Goal: Information Seeking & Learning: Find specific page/section

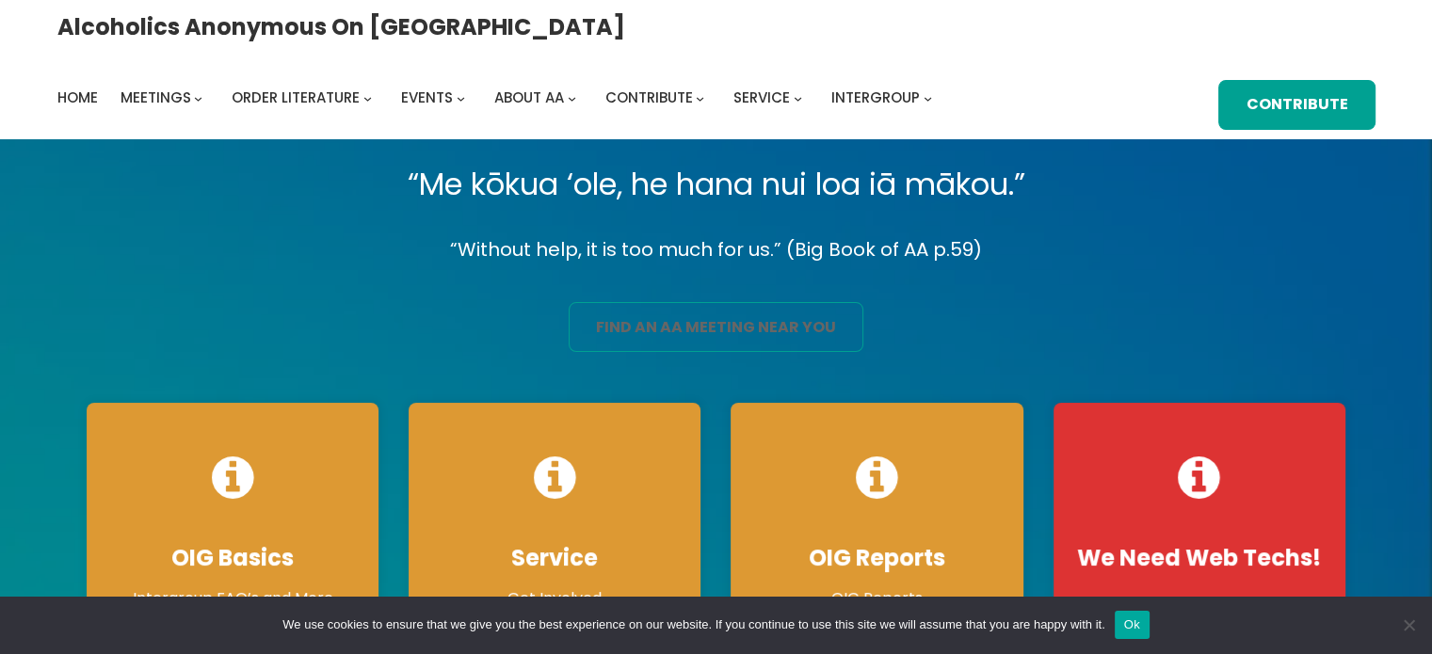
click at [750, 319] on link "find an aa meeting near you" at bounding box center [716, 327] width 295 height 50
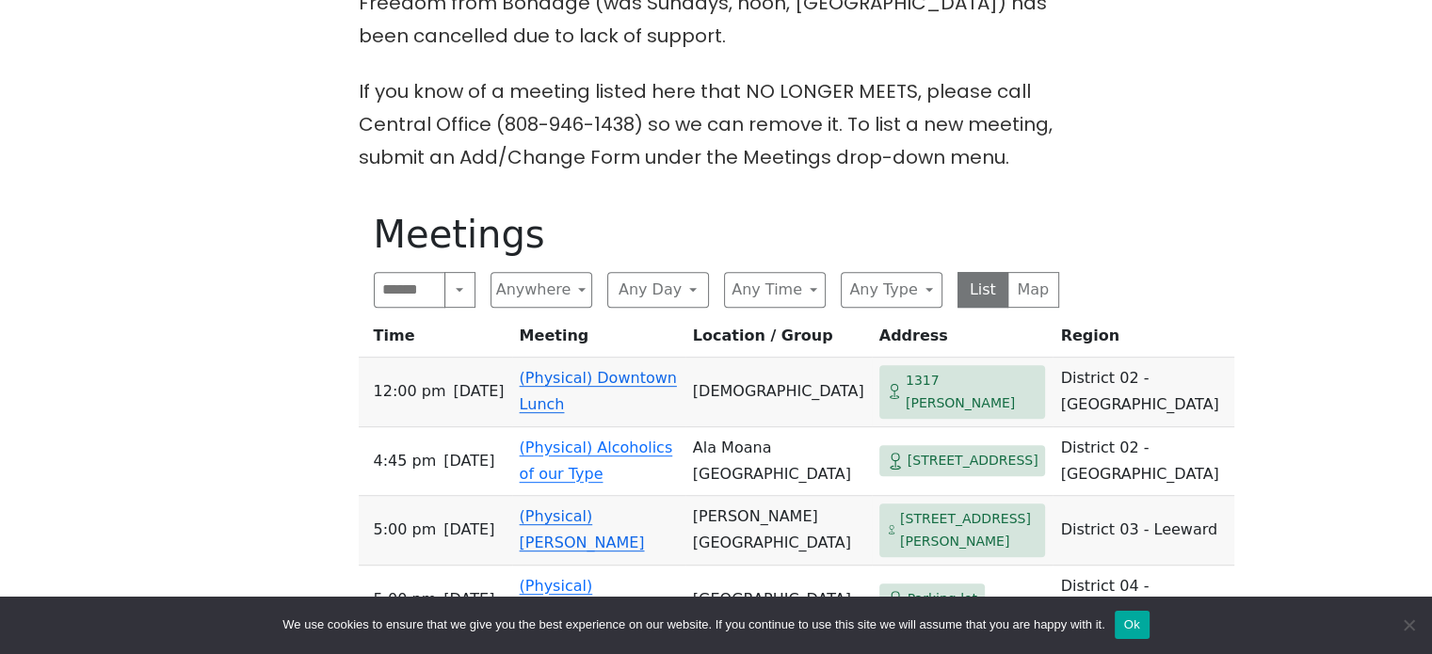
scroll to position [753, 0]
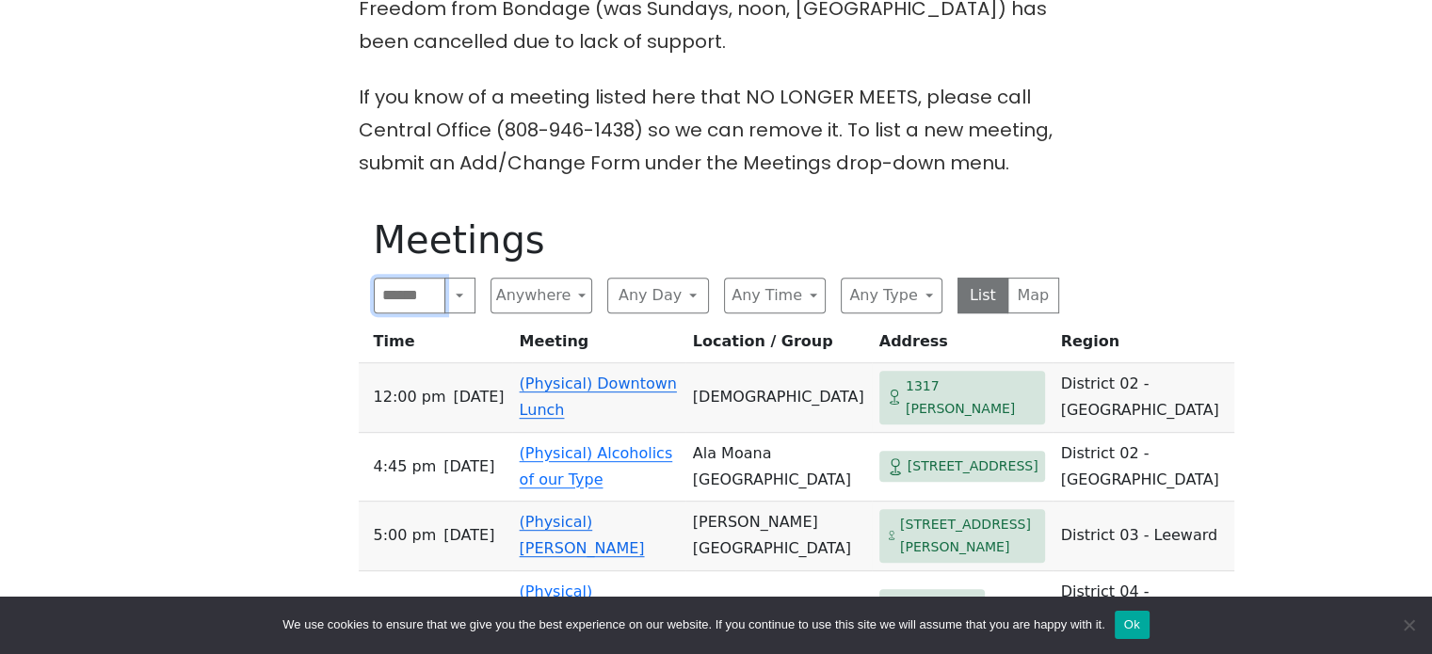
click at [413, 278] on input "Search" at bounding box center [410, 296] width 73 height 36
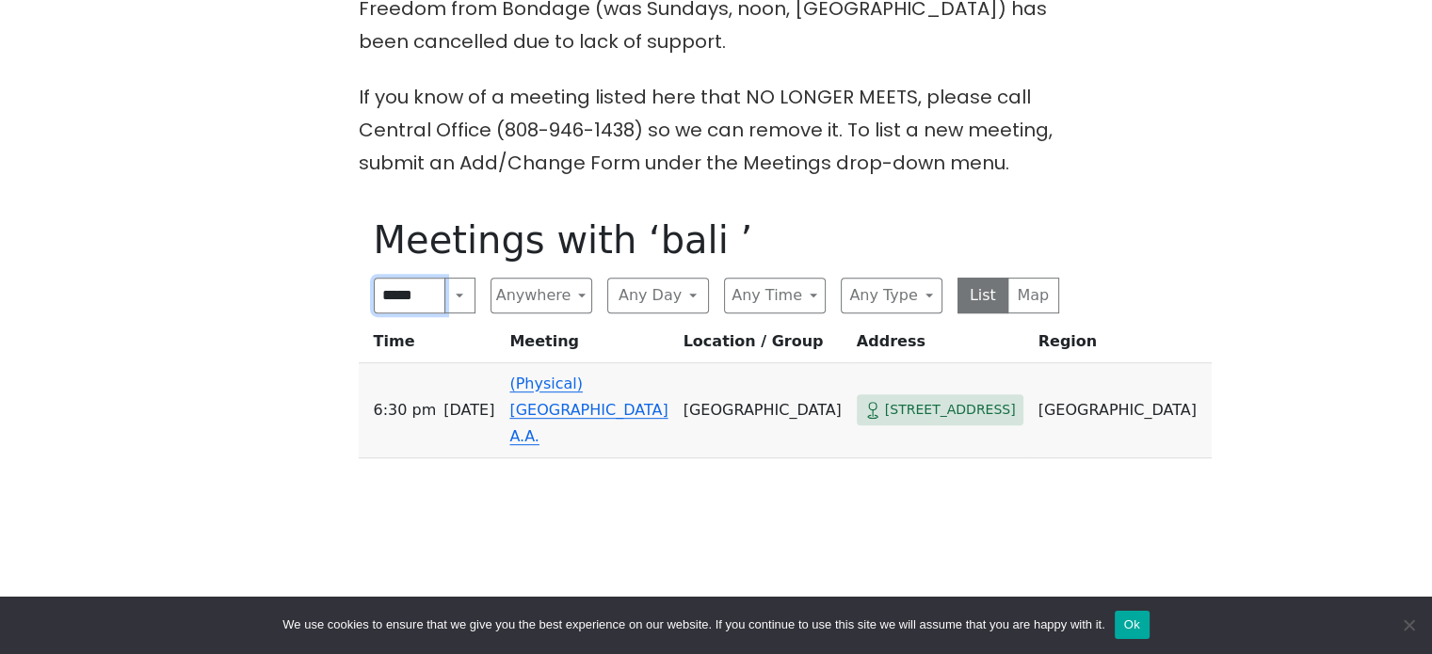
type input "****"
click at [689, 363] on td "[GEOGRAPHIC_DATA]" at bounding box center [762, 410] width 173 height 95
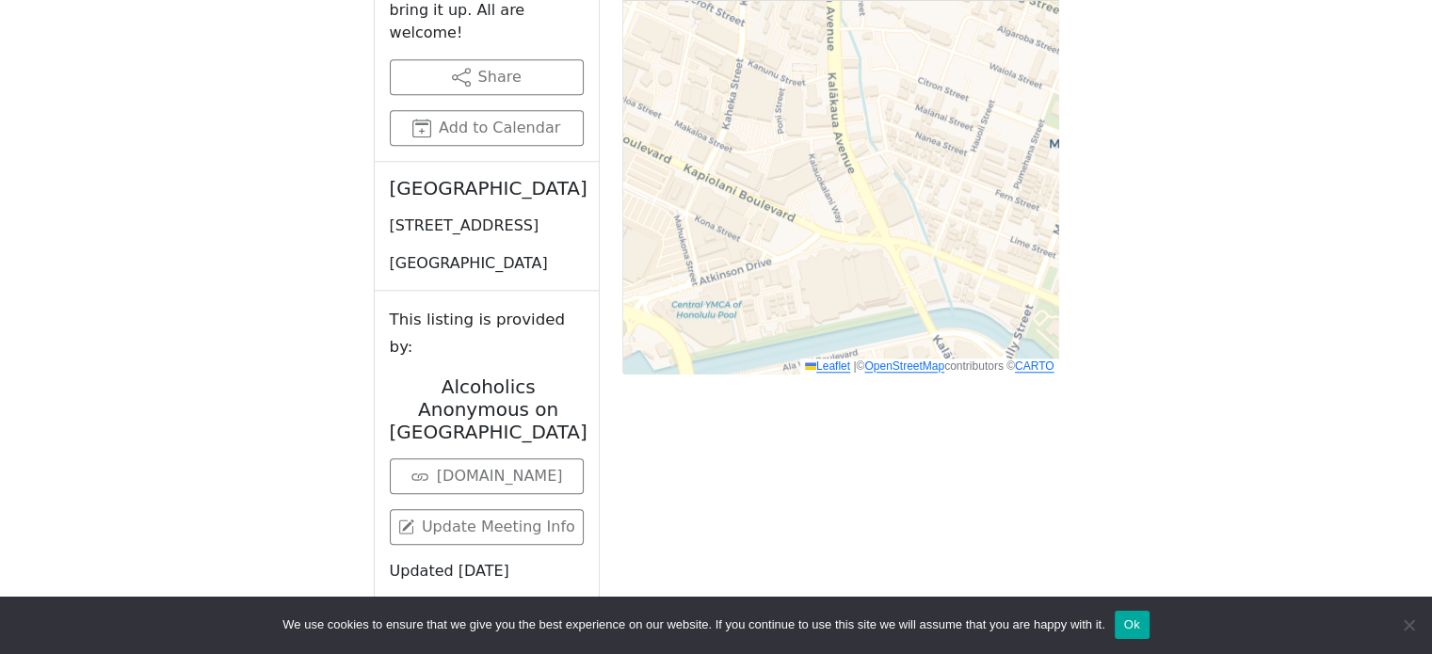
scroll to position [1676, 0]
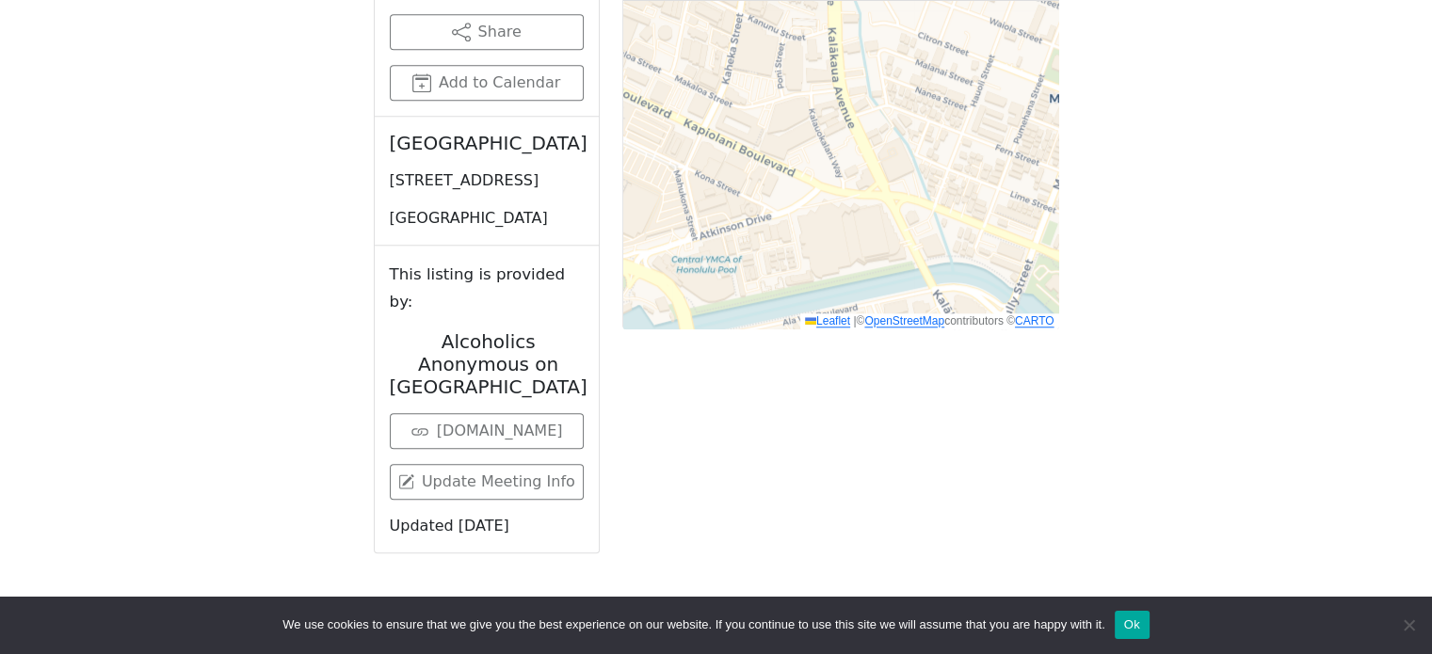
drag, startPoint x: 460, startPoint y: 88, endPoint x: 383, endPoint y: 60, distance: 81.0
click at [383, 117] on div "[GEOGRAPHIC_DATA] [STREET_ADDRESS] [GEOGRAPHIC_DATA]" at bounding box center [487, 181] width 224 height 129
copy h2 "[GEOGRAPHIC_DATA]"
drag, startPoint x: 389, startPoint y: 125, endPoint x: 550, endPoint y: 150, distance: 162.9
click at [550, 170] on p "[STREET_ADDRESS]" at bounding box center [487, 181] width 194 height 23
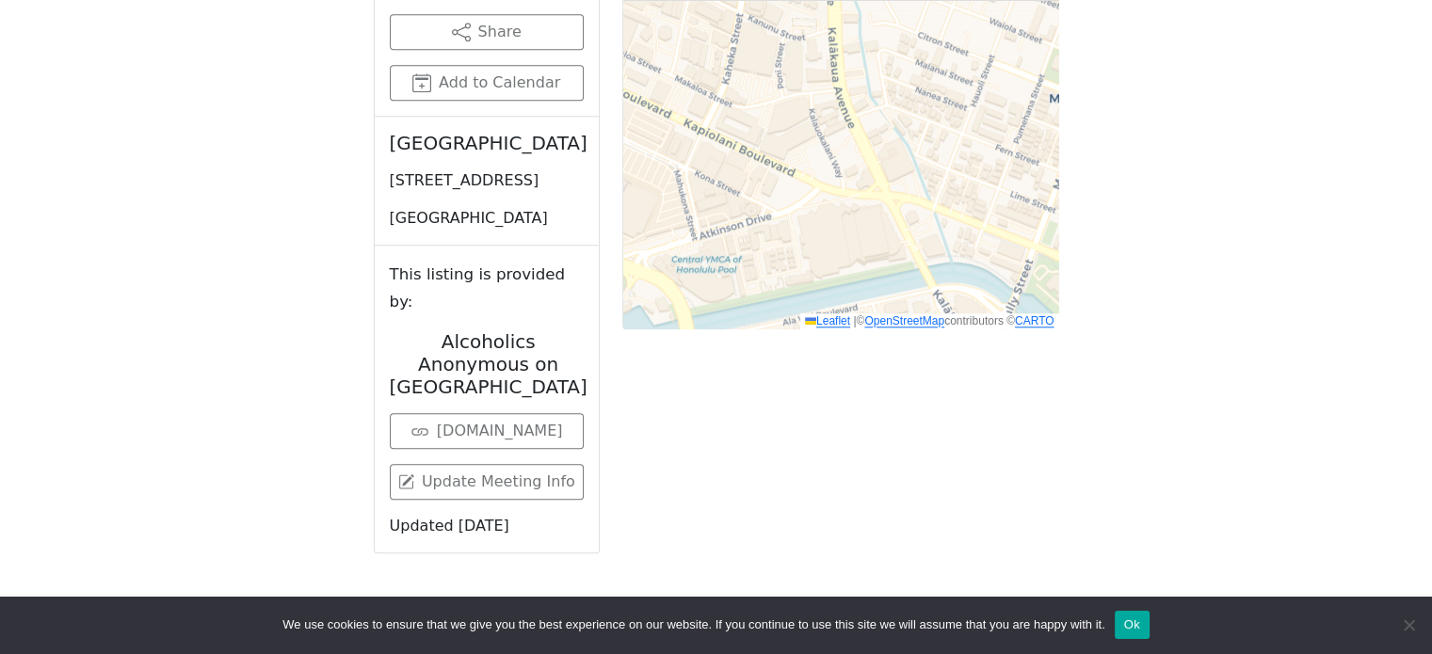
click at [412, 170] on p "[STREET_ADDRESS]" at bounding box center [487, 181] width 194 height 23
drag, startPoint x: 388, startPoint y: 122, endPoint x: 546, endPoint y: 134, distance: 158.6
click at [546, 170] on p "[STREET_ADDRESS]" at bounding box center [487, 181] width 194 height 23
copy p "[STREET_ADDRESS]"
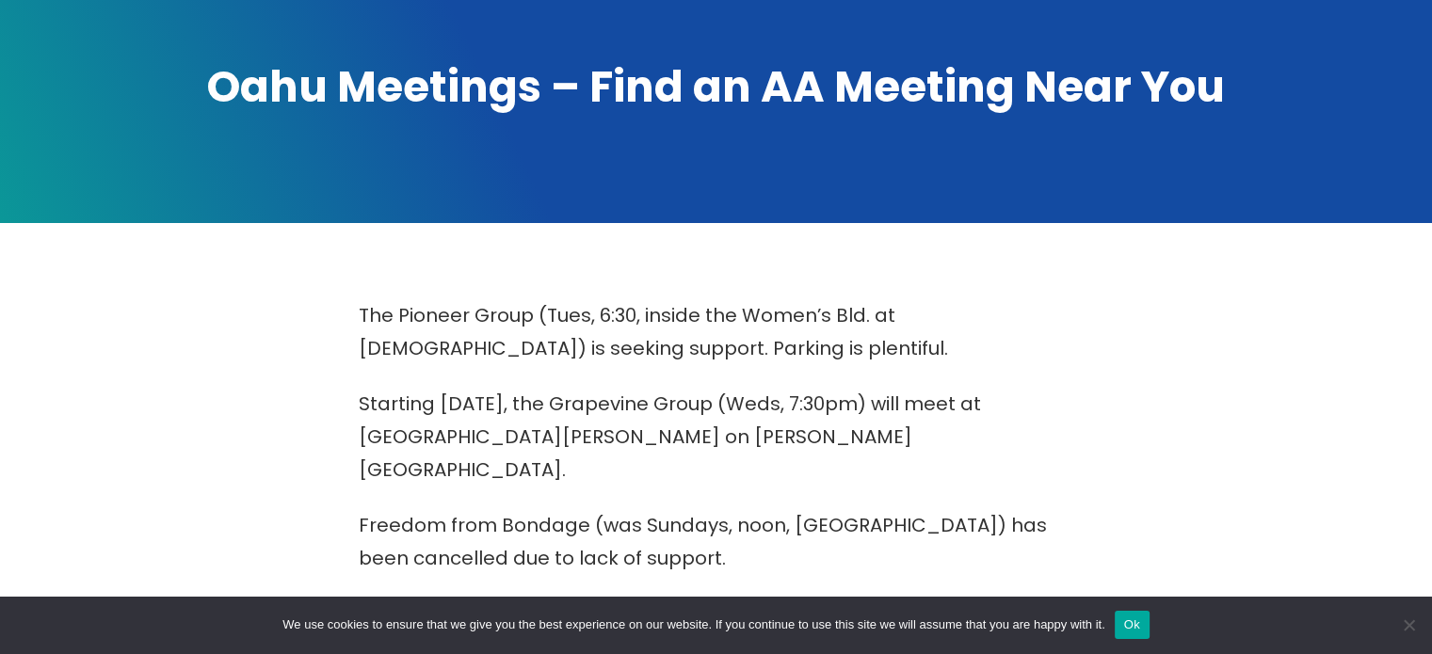
scroll to position [0, 0]
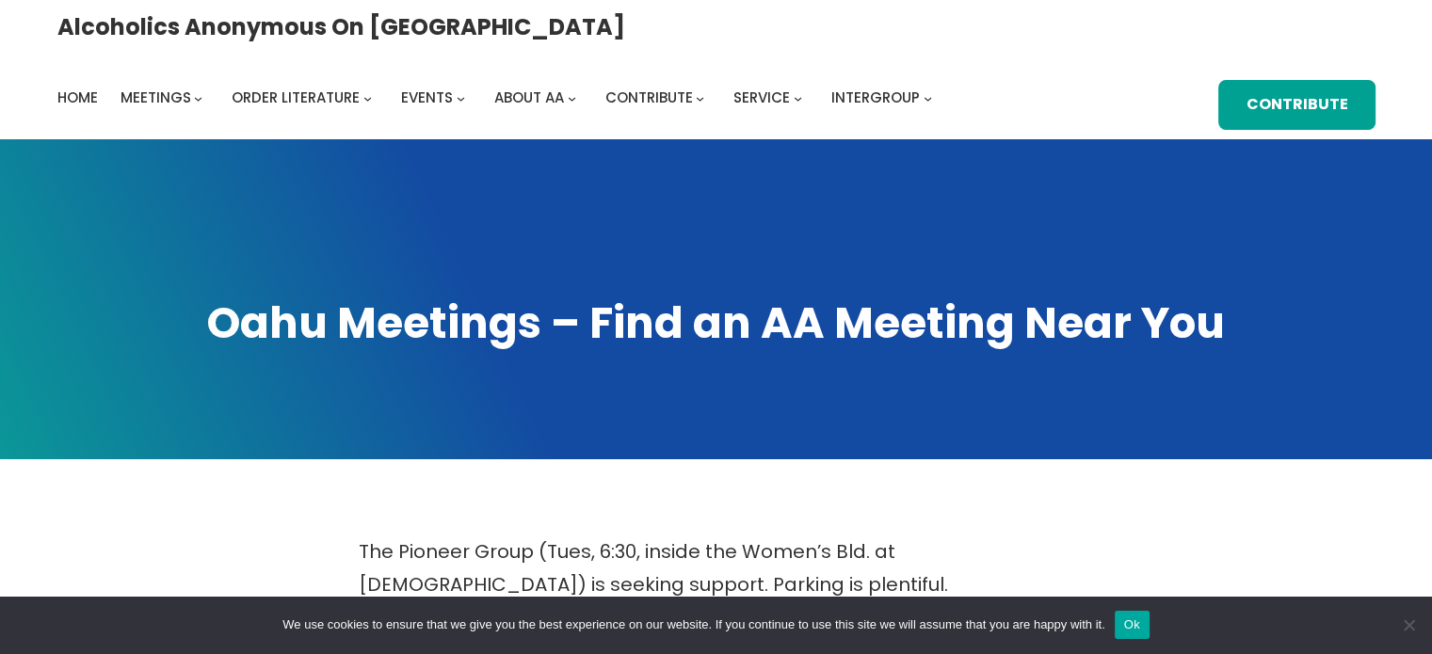
scroll to position [753, 0]
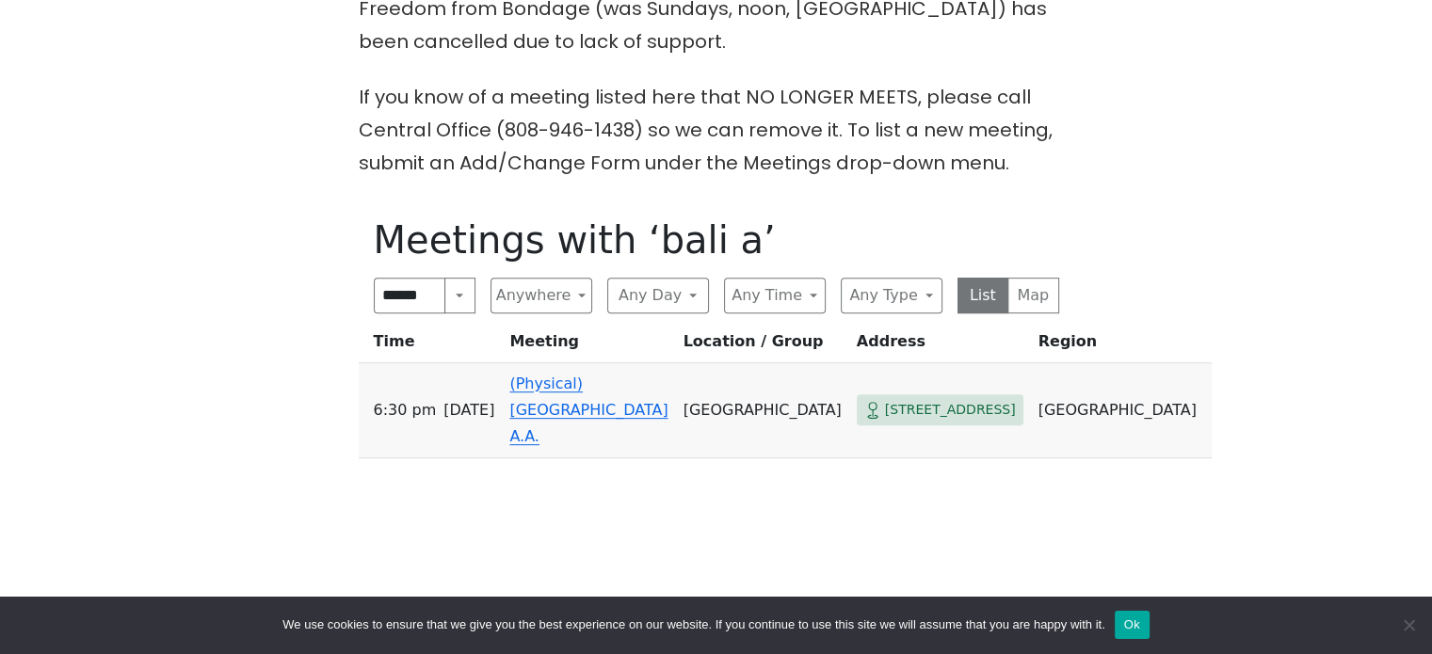
type input "*******"
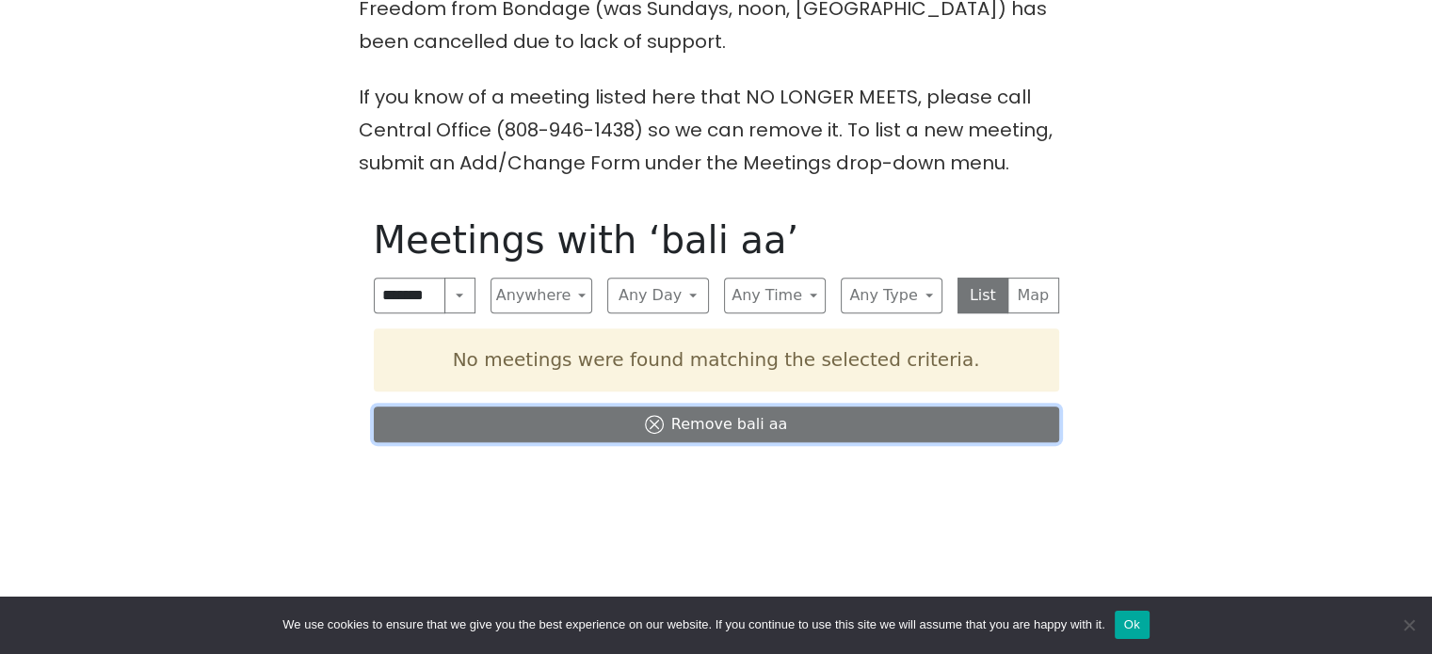
click at [659, 415] on icon at bounding box center [654, 424] width 19 height 19
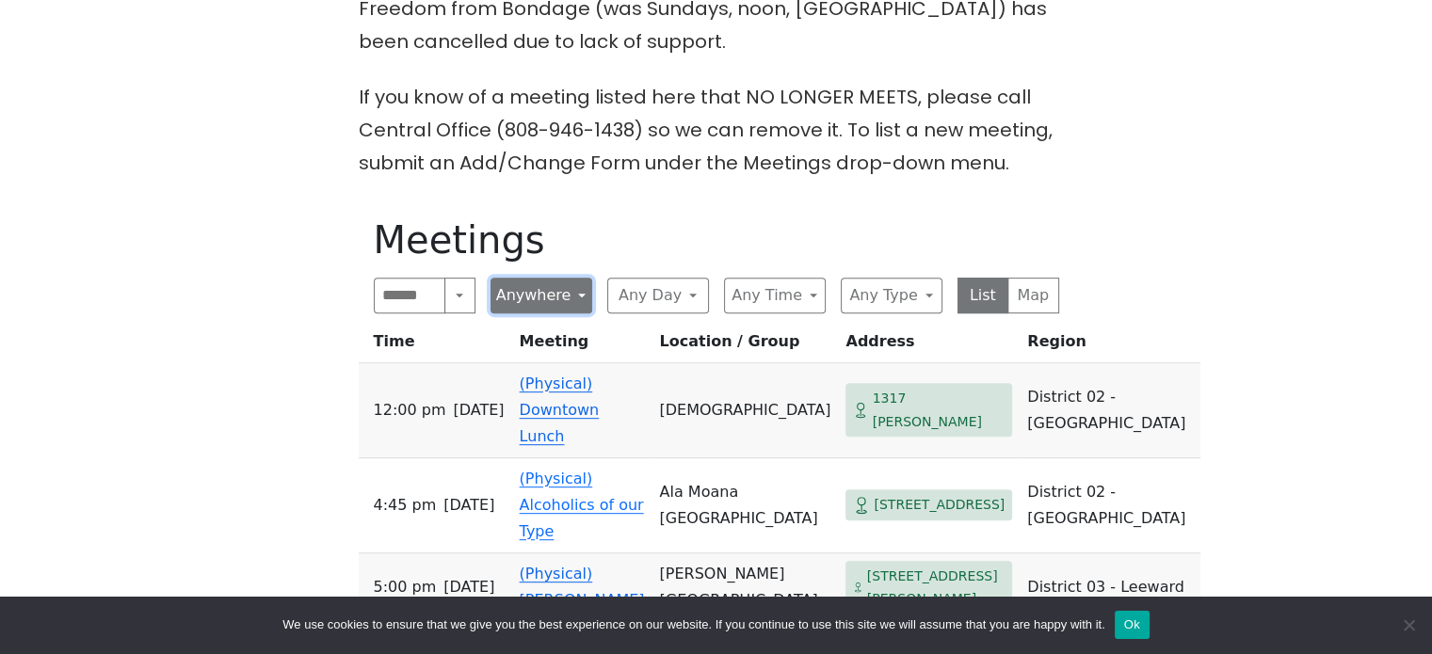
click at [570, 278] on button "Anywhere" at bounding box center [542, 296] width 102 height 36
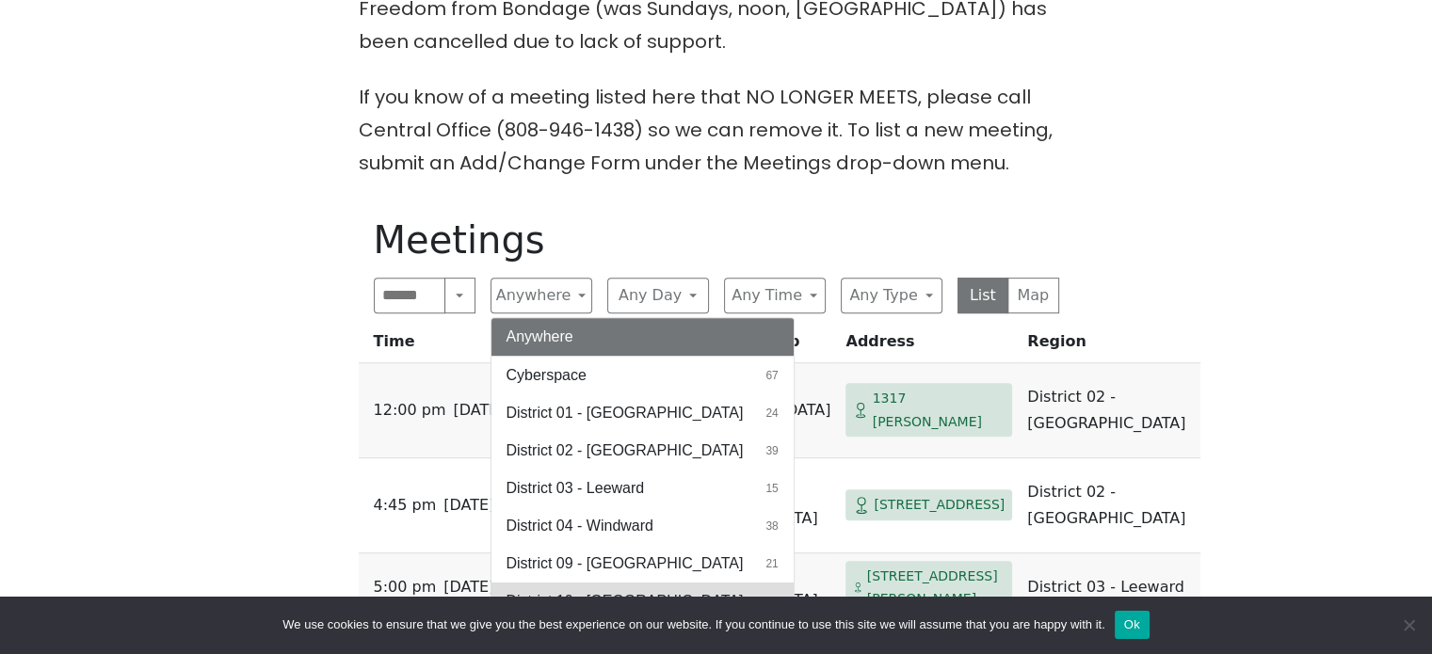
click at [576, 590] on span "District 10 - [GEOGRAPHIC_DATA]" at bounding box center [625, 601] width 237 height 23
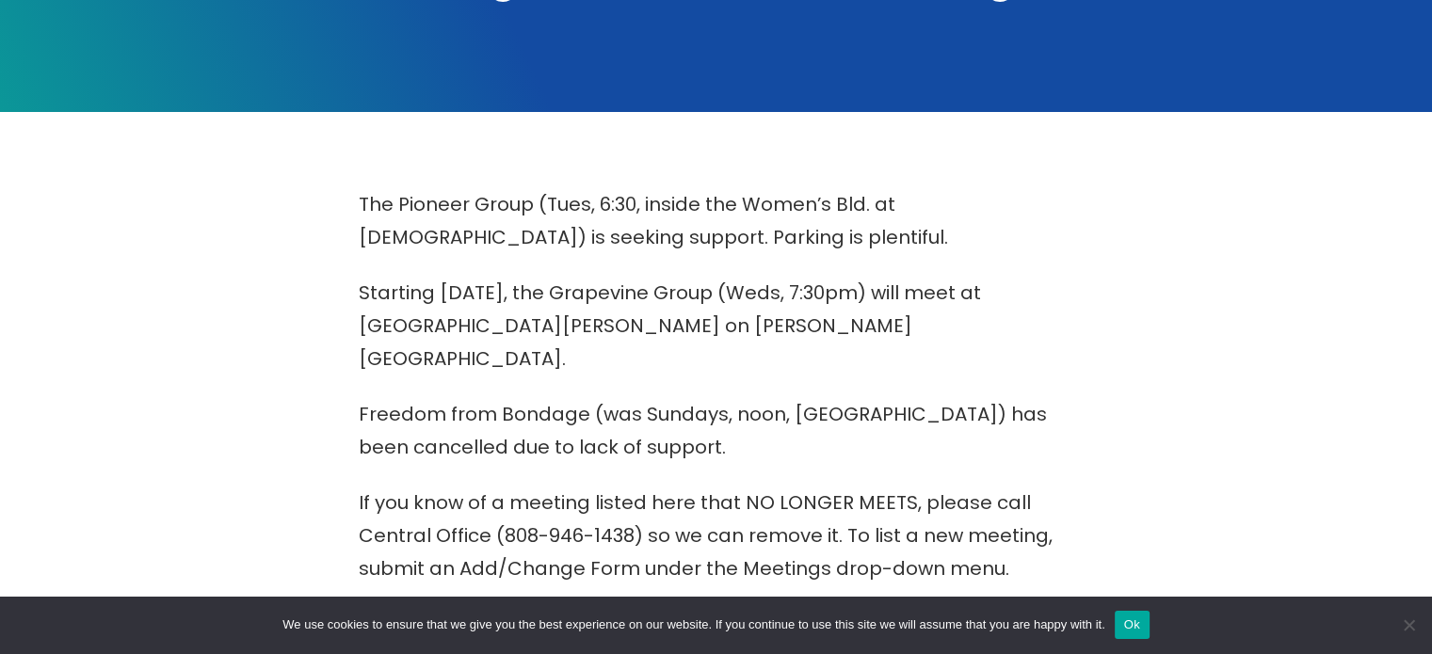
scroll to position [565, 0]
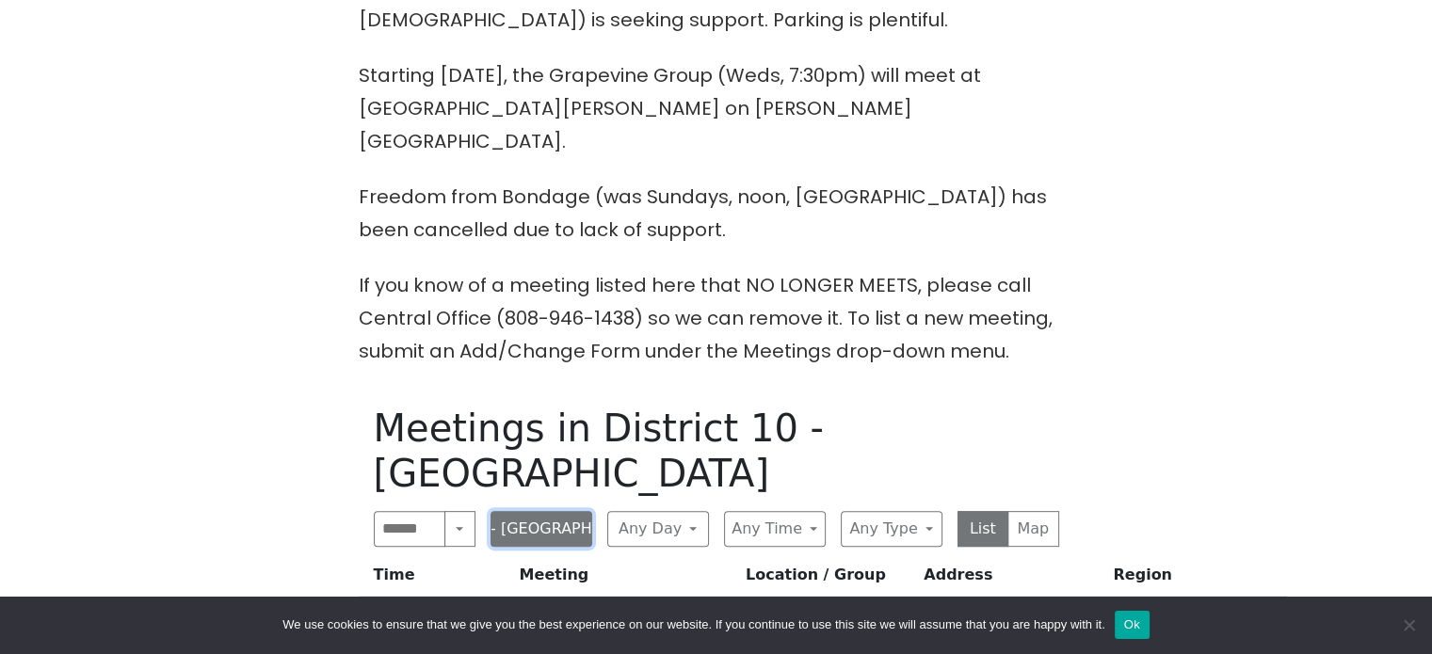
click at [540, 511] on button "District 10 - [GEOGRAPHIC_DATA]" at bounding box center [542, 529] width 102 height 36
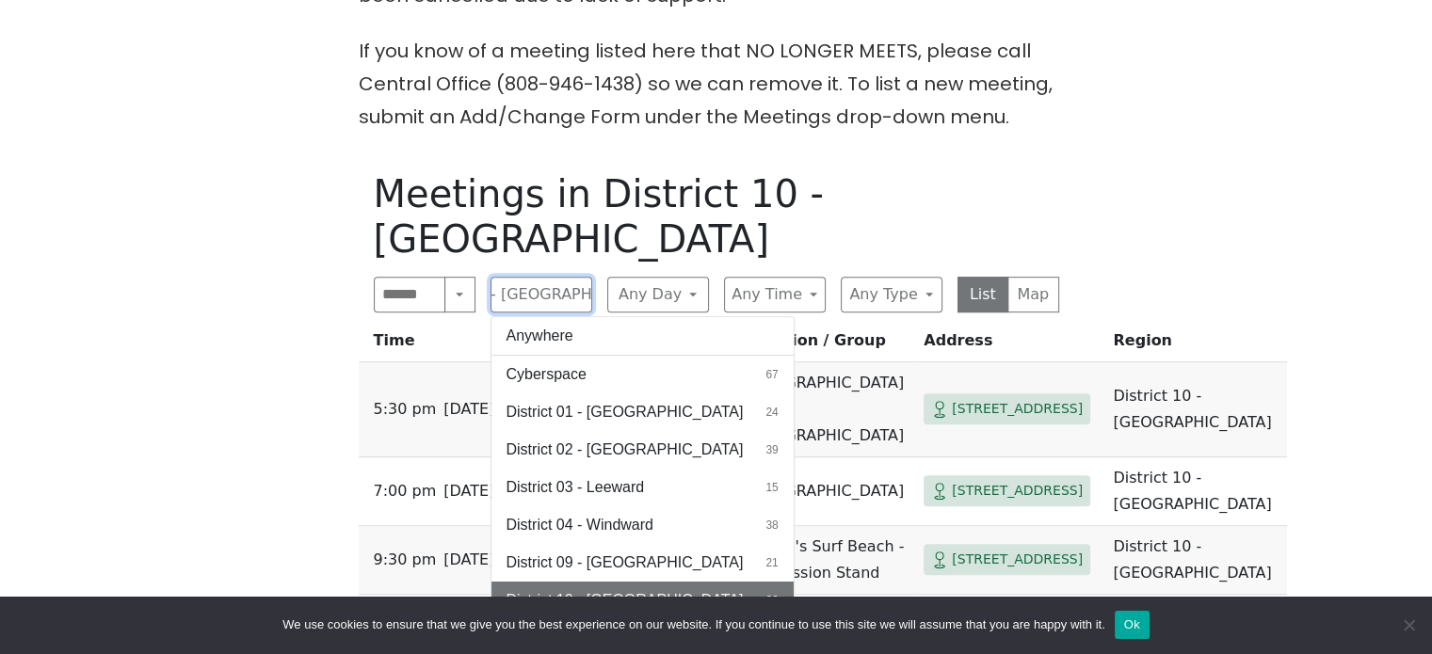
scroll to position [848, 0]
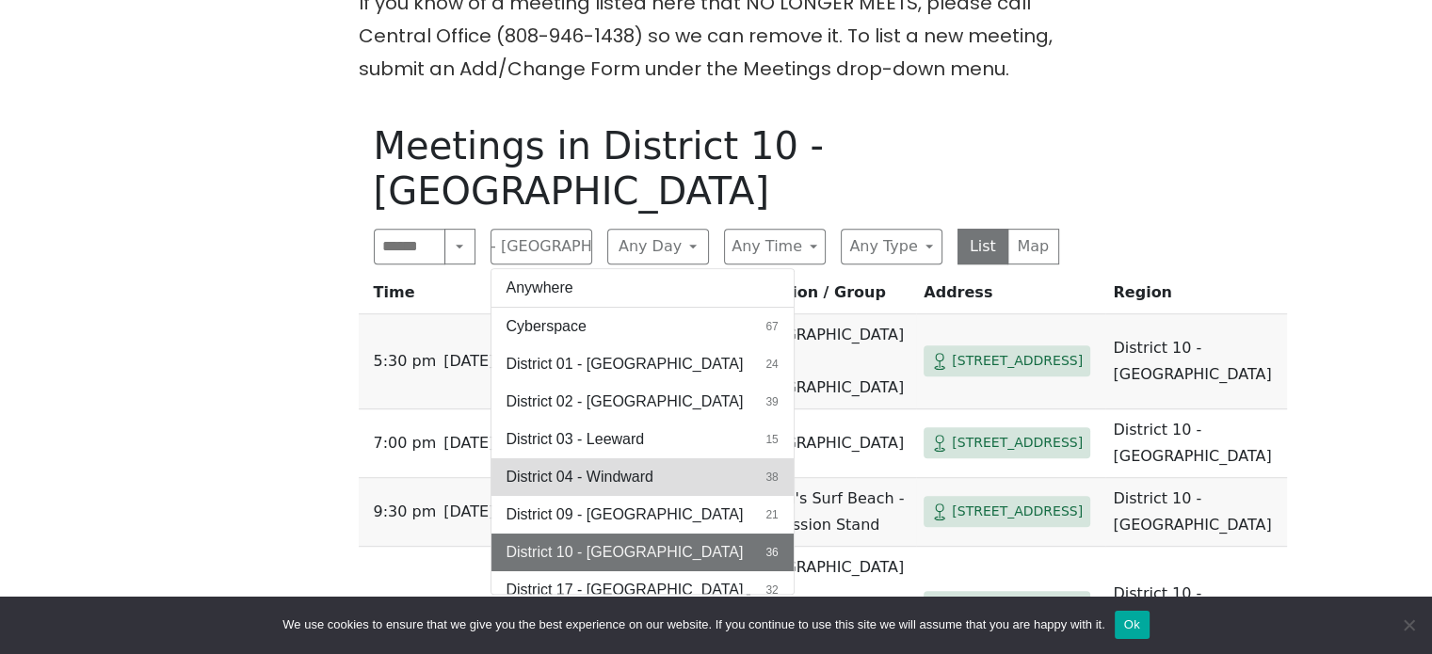
click at [592, 466] on span "District 04 - Windward" at bounding box center [580, 477] width 147 height 23
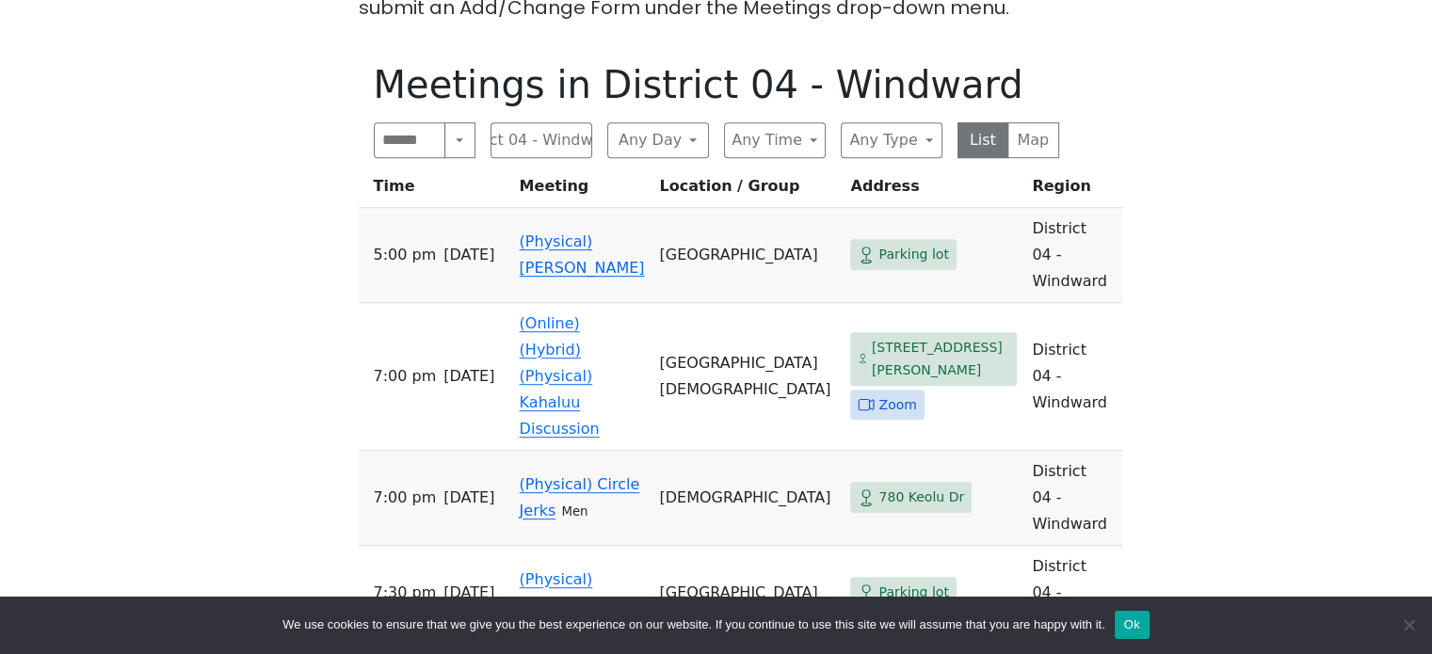
scroll to position [942, 0]
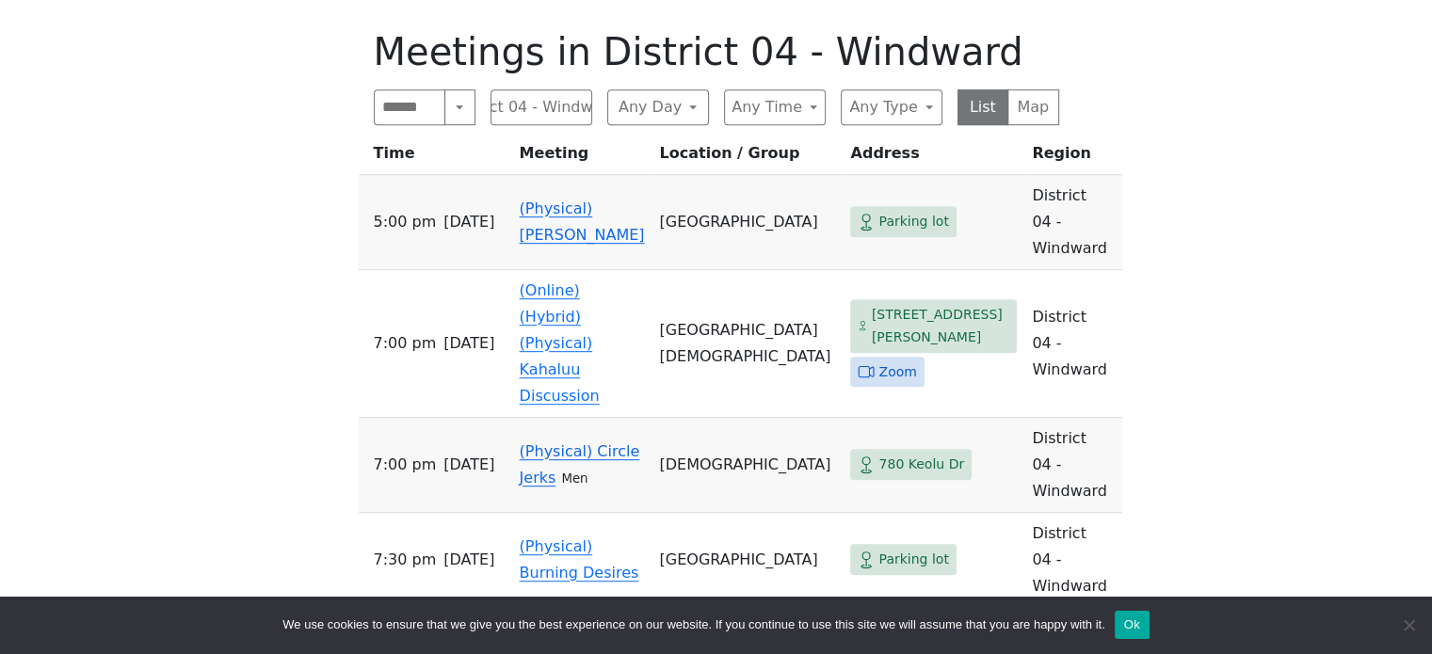
drag, startPoint x: 724, startPoint y: 361, endPoint x: 677, endPoint y: 334, distance: 54.0
click at [677, 418] on td "[DEMOGRAPHIC_DATA]" at bounding box center [747, 465] width 191 height 95
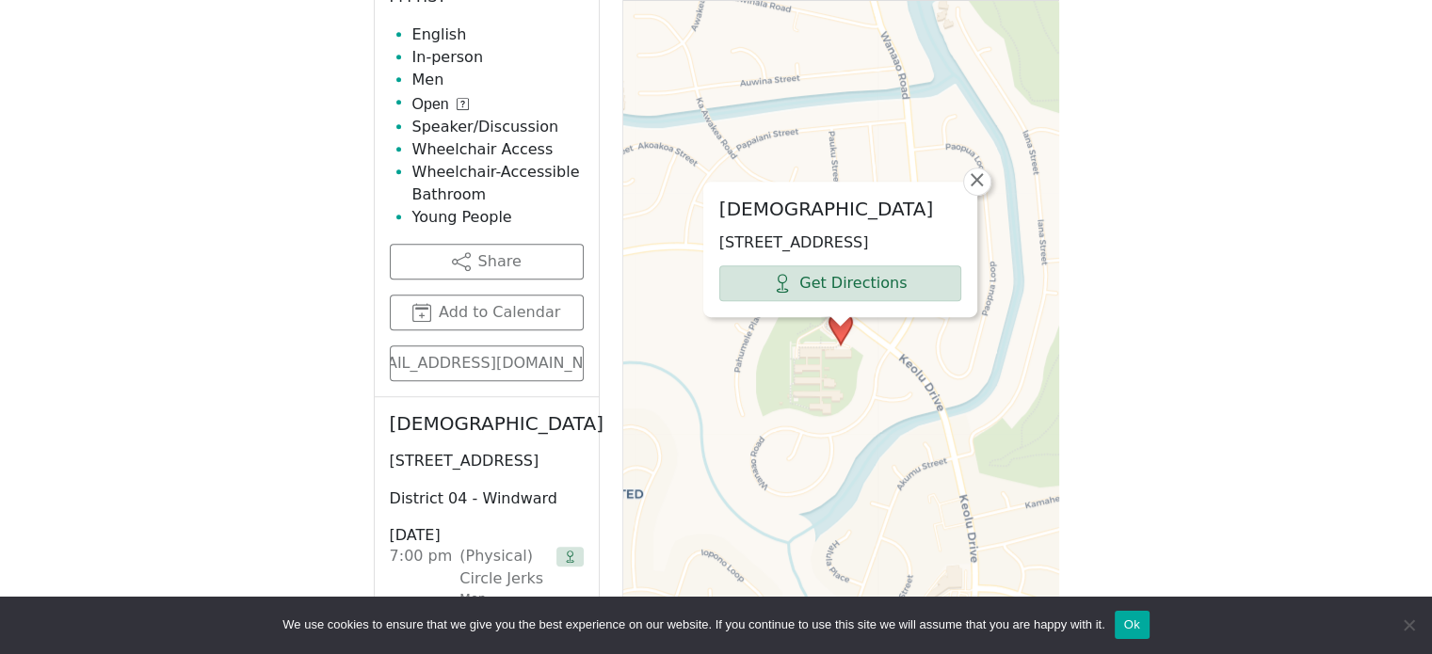
scroll to position [1300, 0]
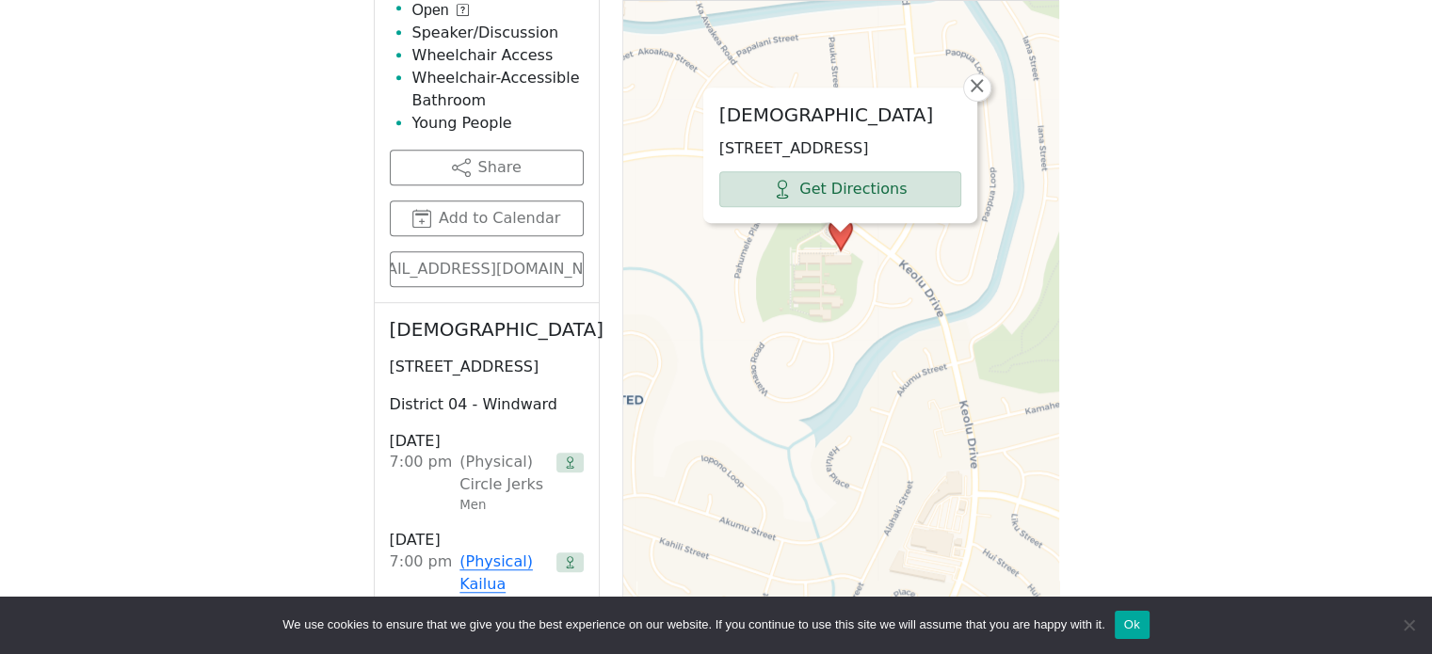
drag, startPoint x: 448, startPoint y: 317, endPoint x: 383, endPoint y: 299, distance: 67.4
click at [384, 303] on div "[DEMOGRAPHIC_DATA] [STREET_ADDRESS] District 04 - Windward [DATE] 7:00 PM (Phys…" at bounding box center [487, 502] width 224 height 399
copy h2 "[DEMOGRAPHIC_DATA]"
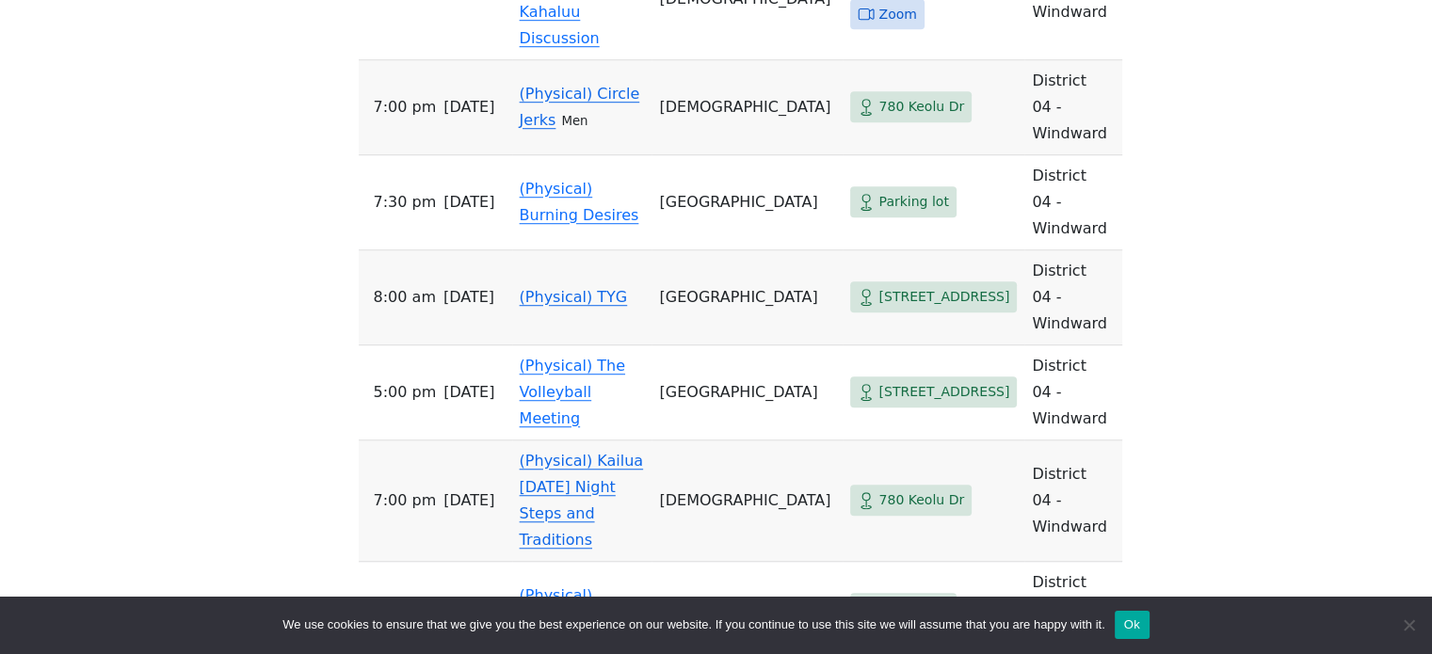
scroll to position [942, 0]
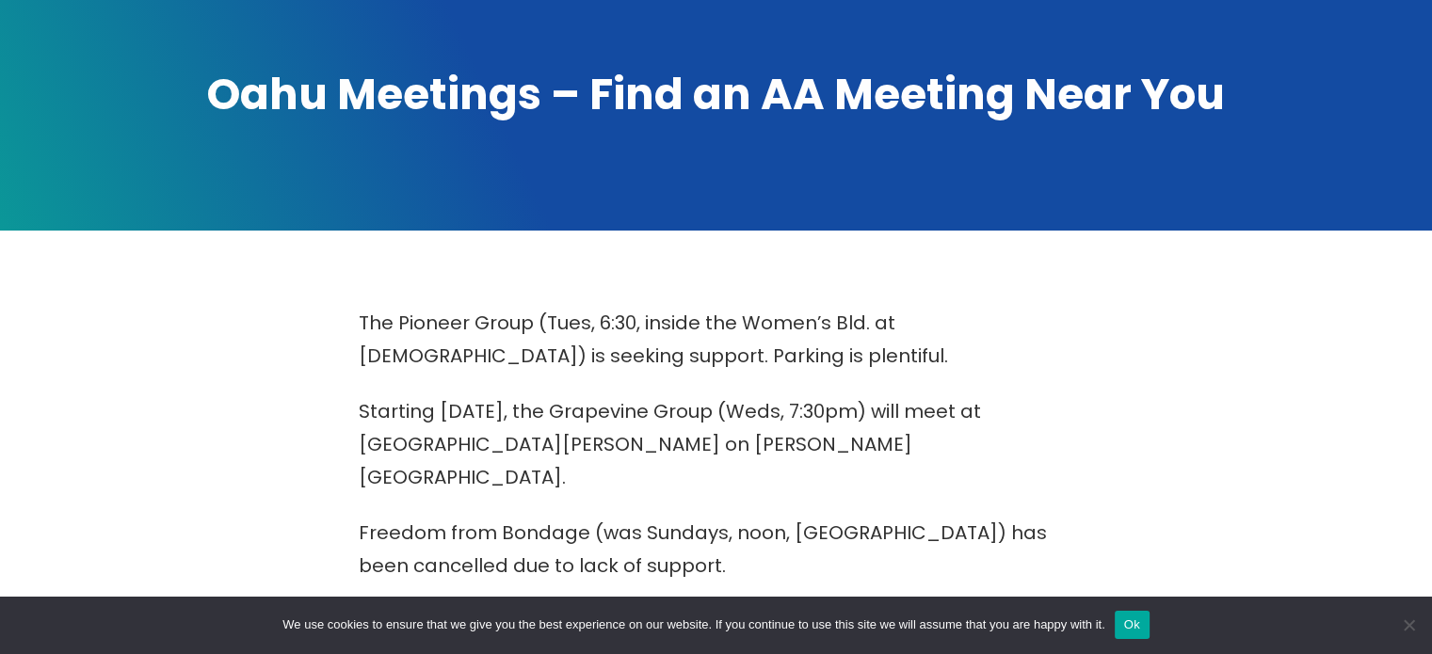
scroll to position [471, 0]
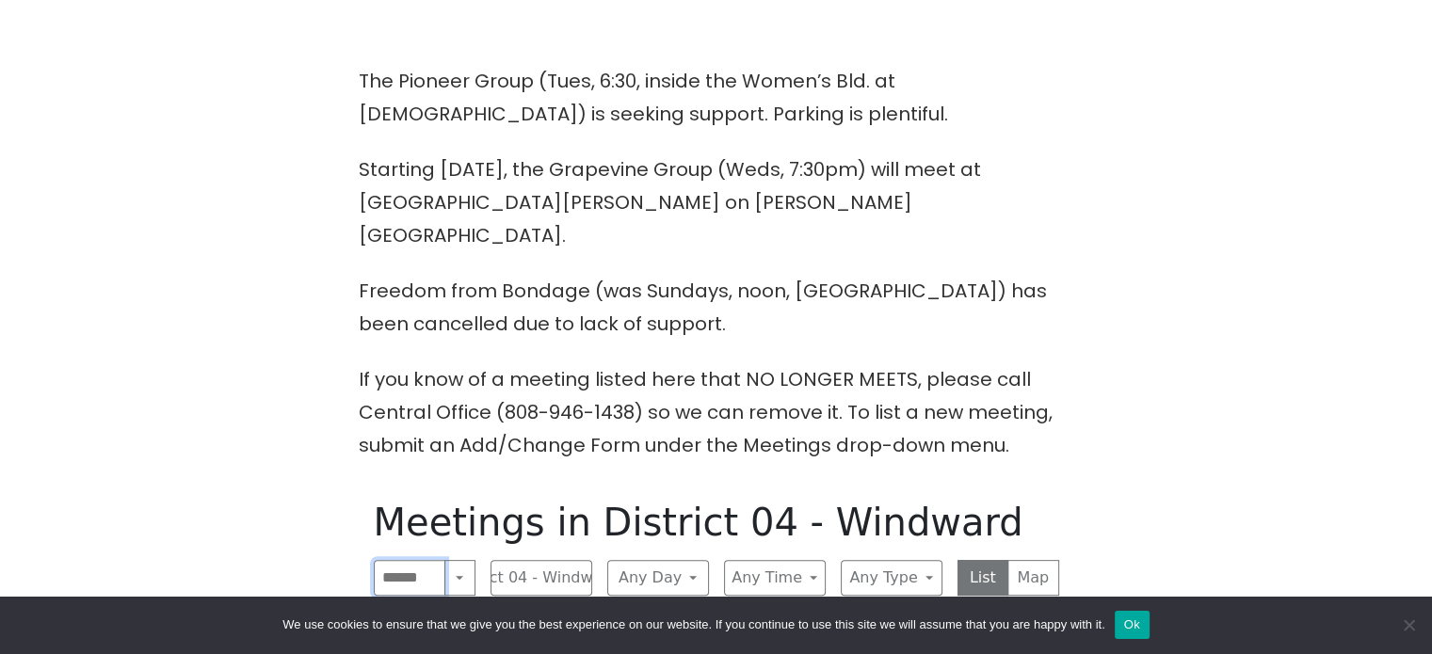
click at [399, 560] on input "Search" at bounding box center [410, 578] width 73 height 36
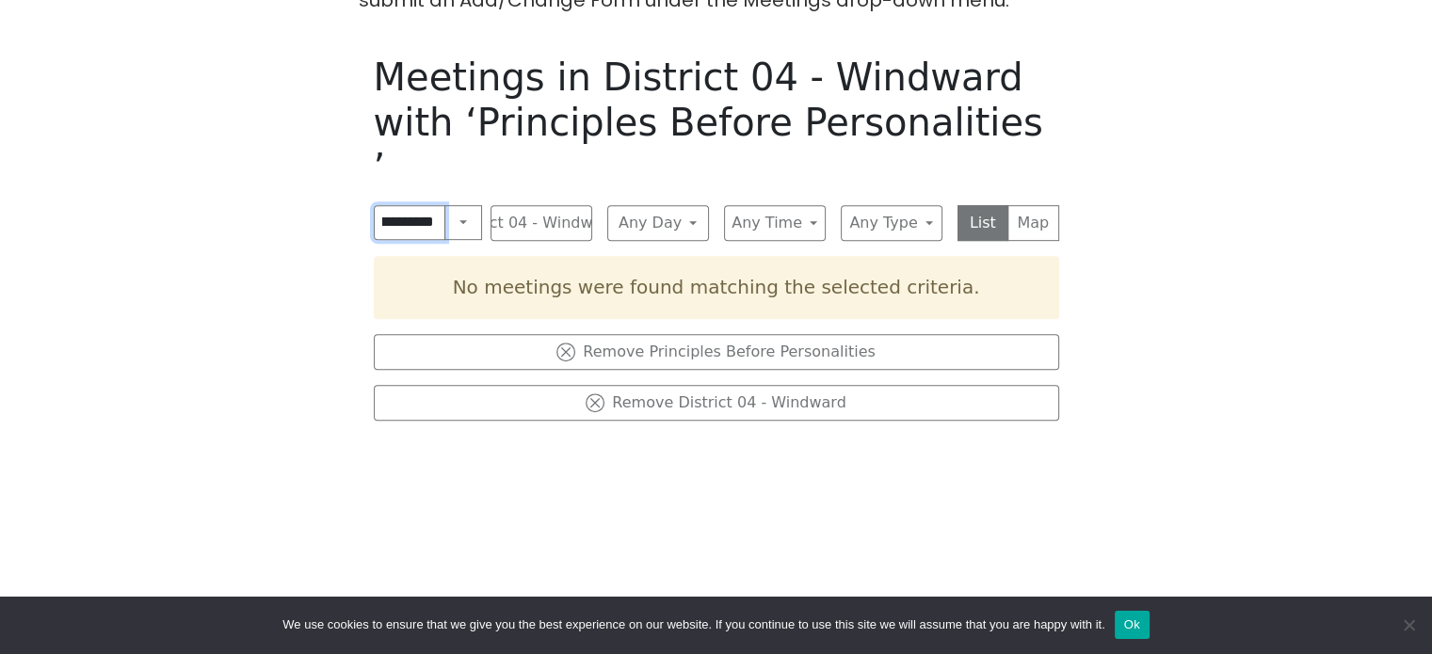
scroll to position [942, 0]
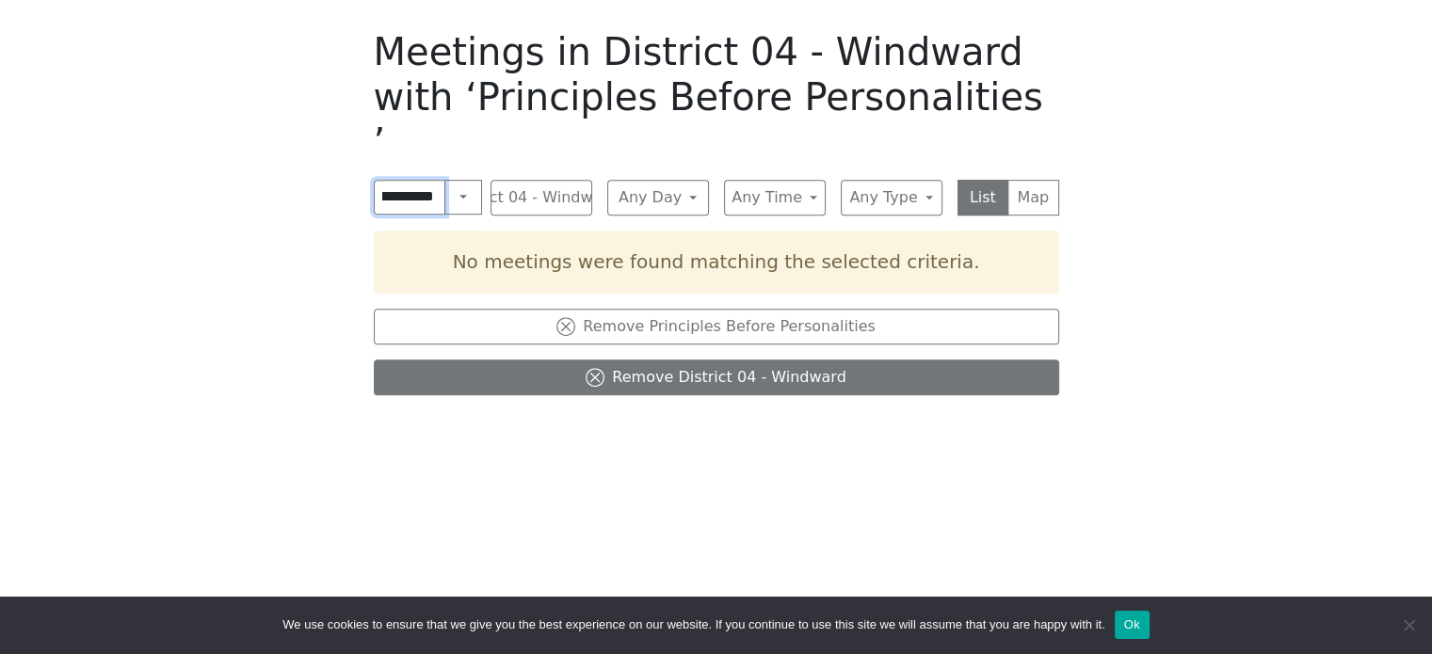
type input "**********"
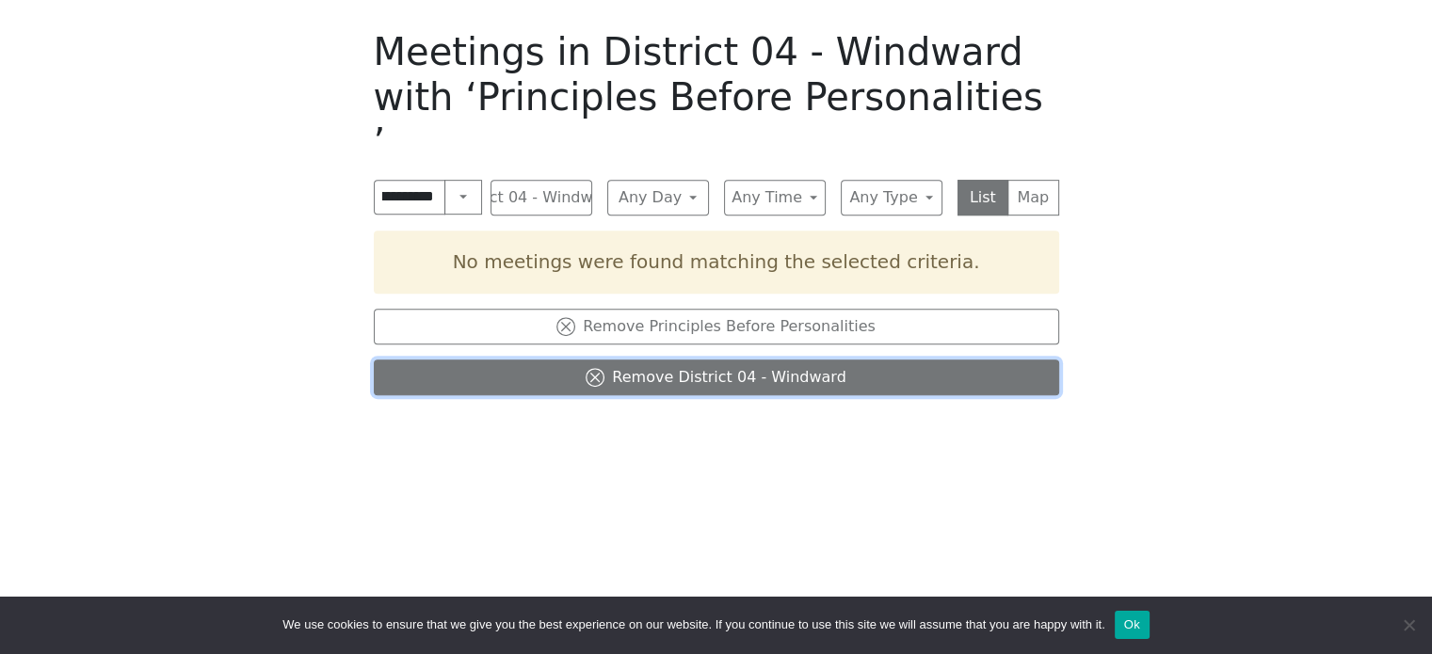
scroll to position [0, 0]
click at [605, 368] on icon at bounding box center [595, 377] width 19 height 19
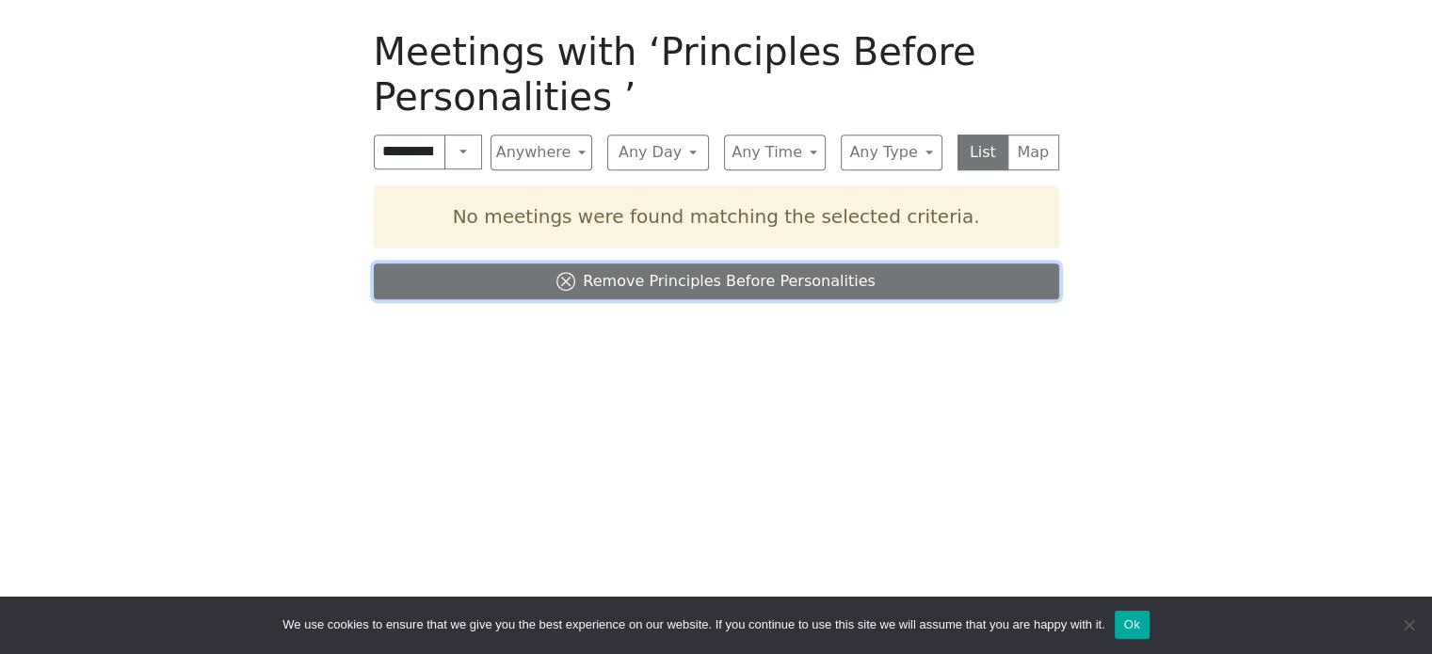
click at [571, 277] on icon at bounding box center [565, 281] width 9 height 9
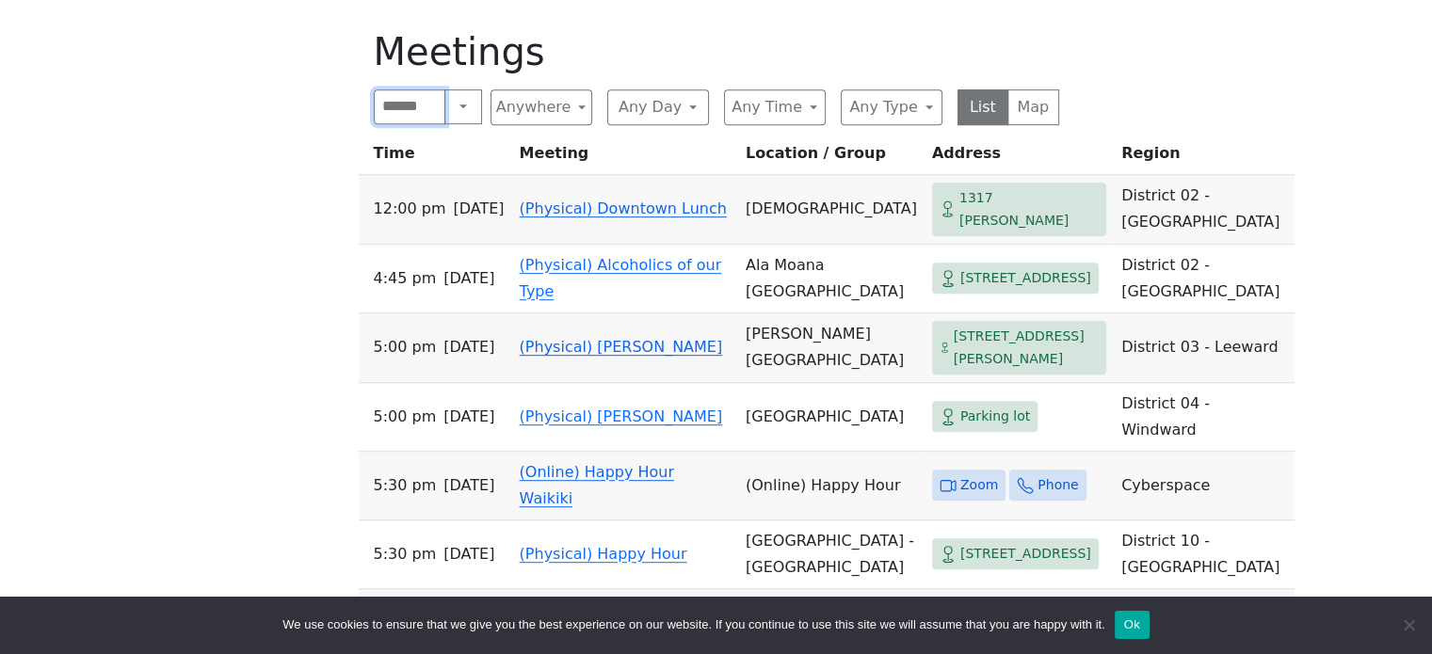
click at [399, 89] on input "Search" at bounding box center [410, 107] width 73 height 36
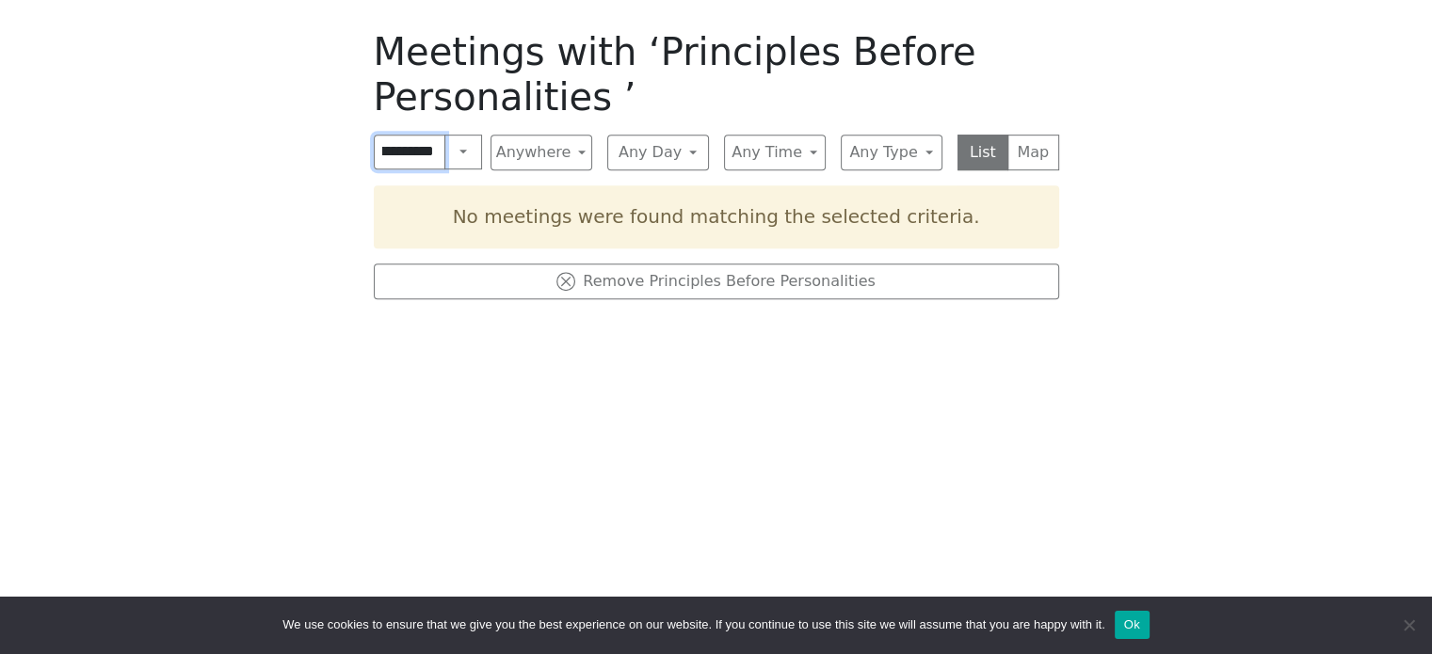
type input "**********"
click input "submit" at bounding box center [0, 0] width 0 height 0
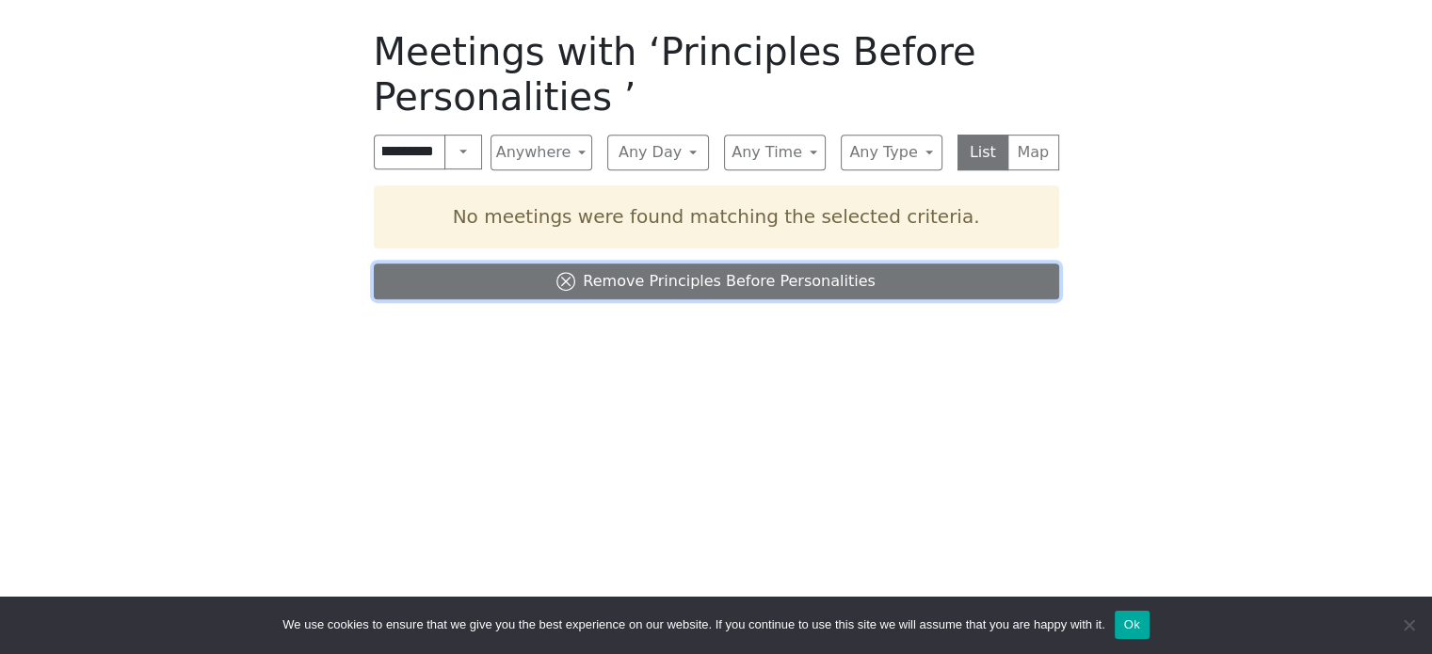
scroll to position [0, 0]
click at [571, 277] on icon at bounding box center [565, 281] width 9 height 9
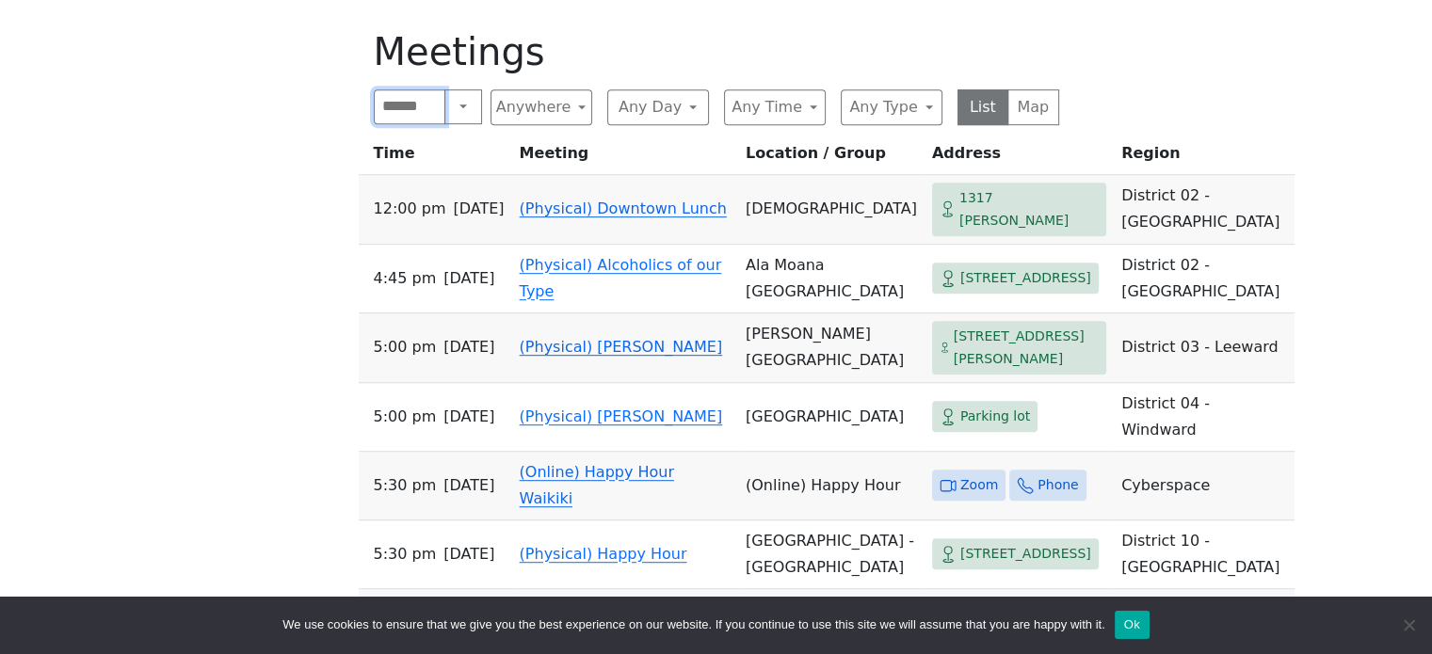
click at [413, 89] on input "Search" at bounding box center [410, 107] width 73 height 36
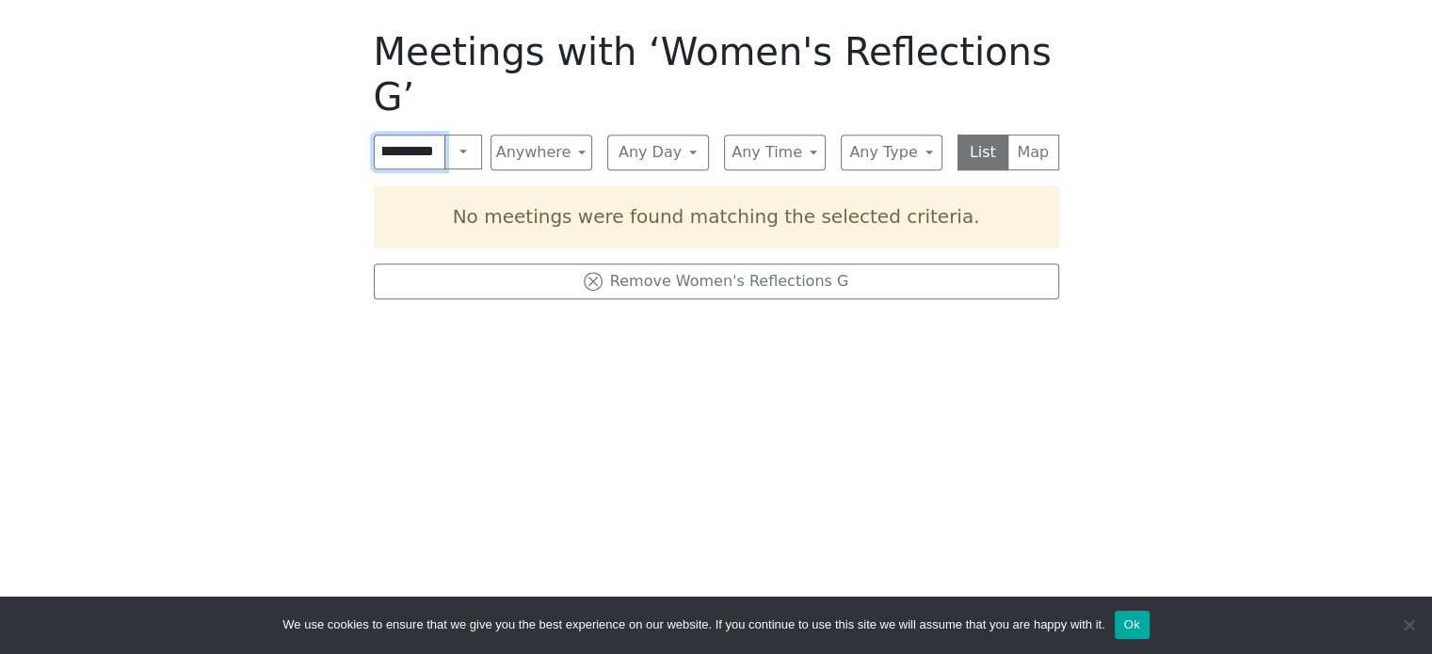
scroll to position [0, 89]
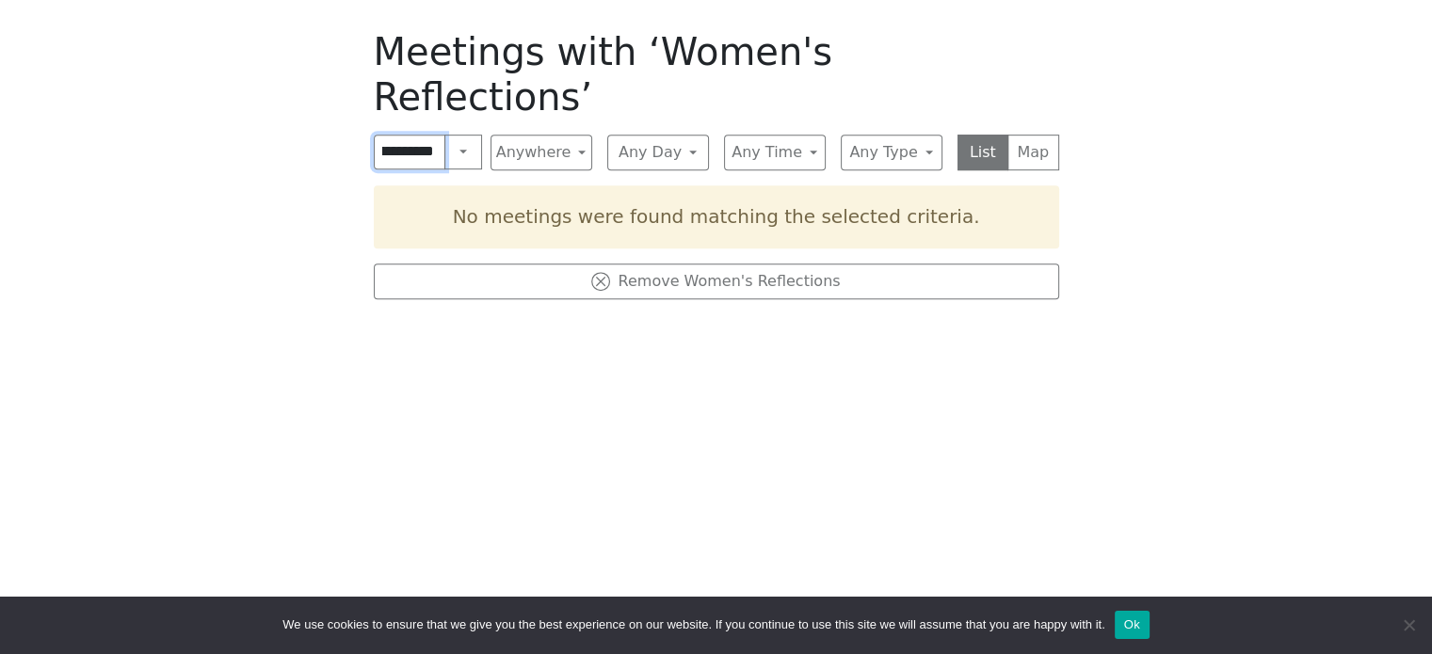
scroll to position [0, 79]
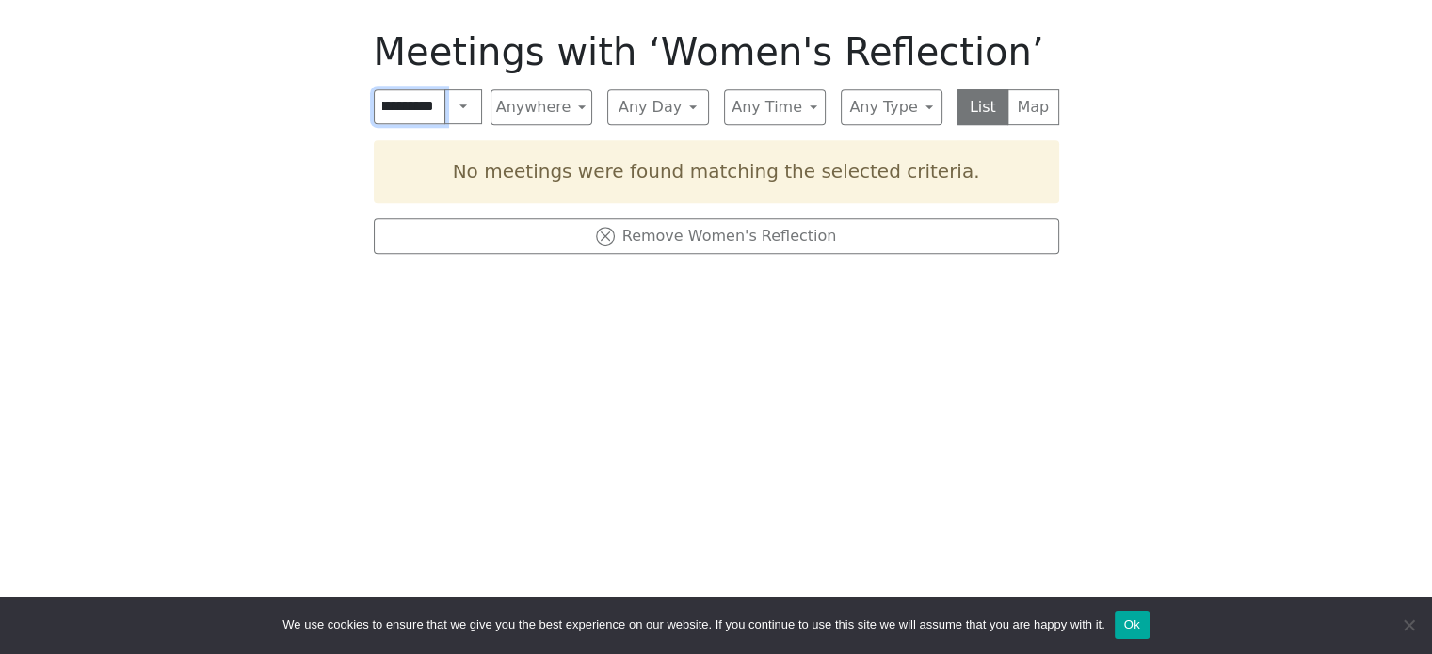
click input "submit" at bounding box center [0, 0] width 0 height 0
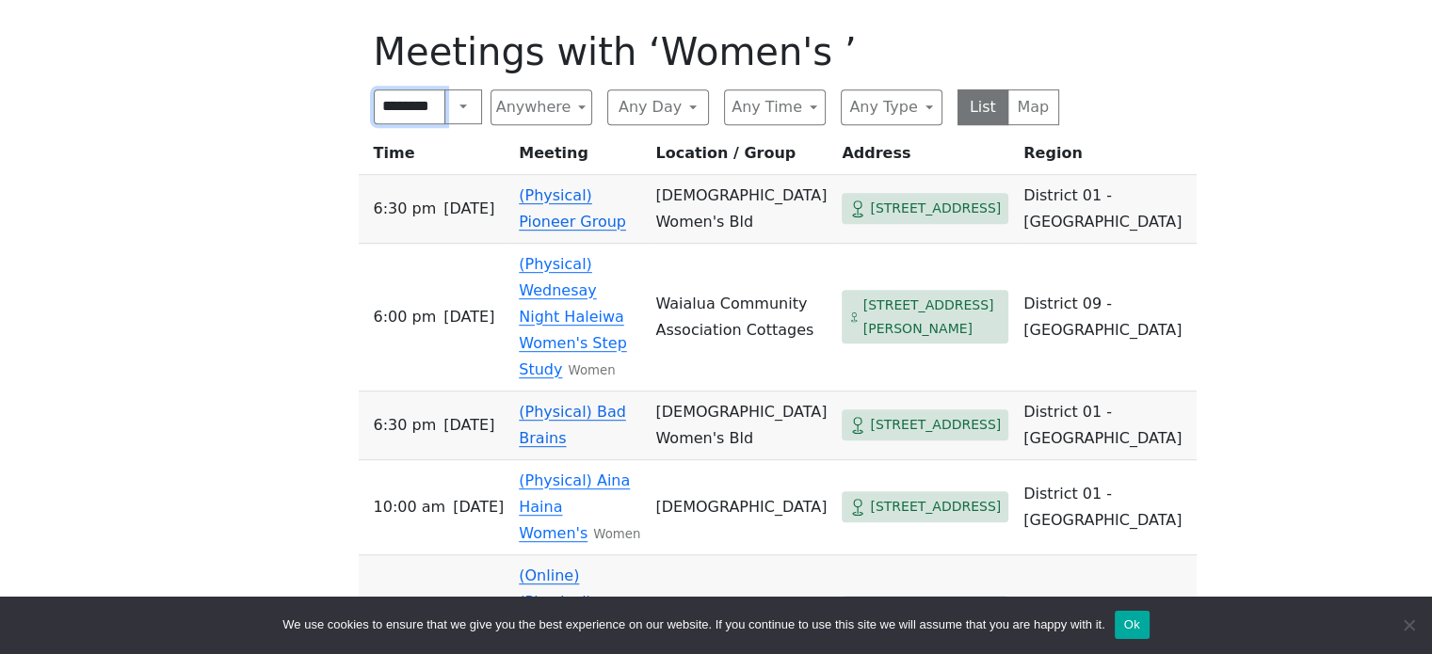
scroll to position [0, 13]
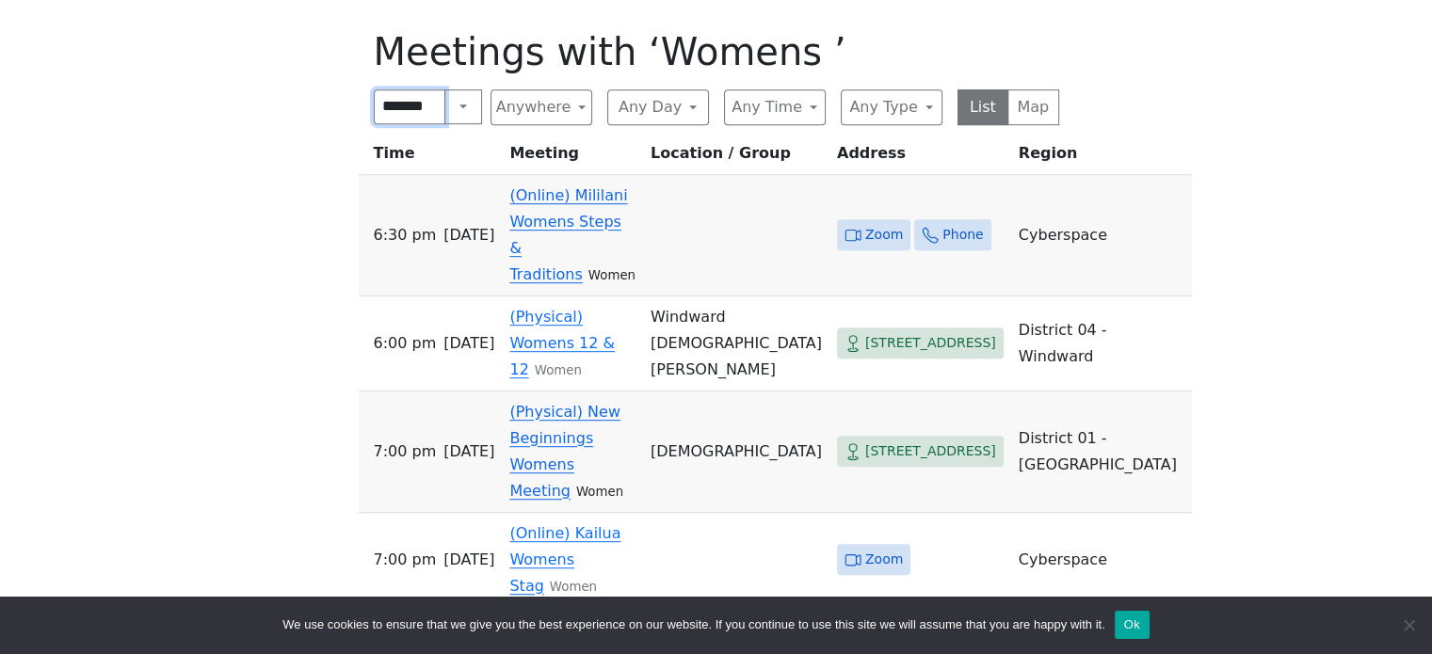
scroll to position [0, 10]
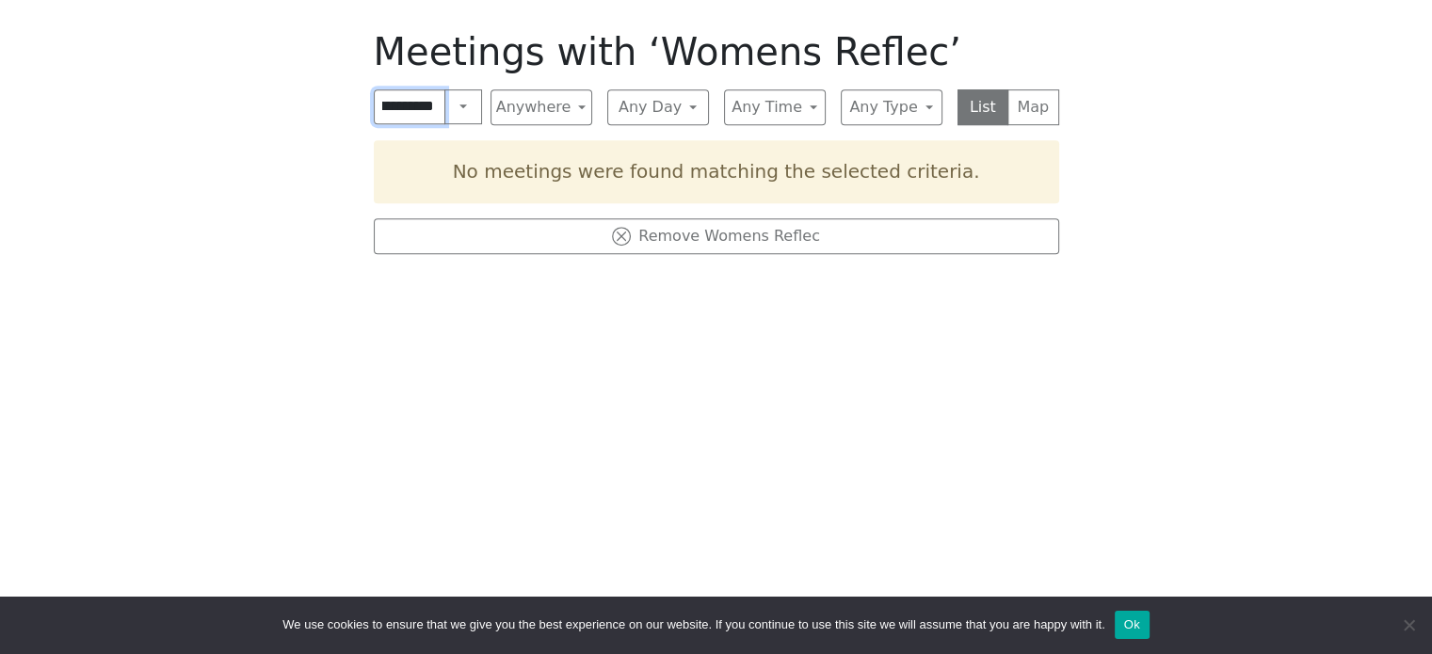
scroll to position [0, 49]
type input "*"
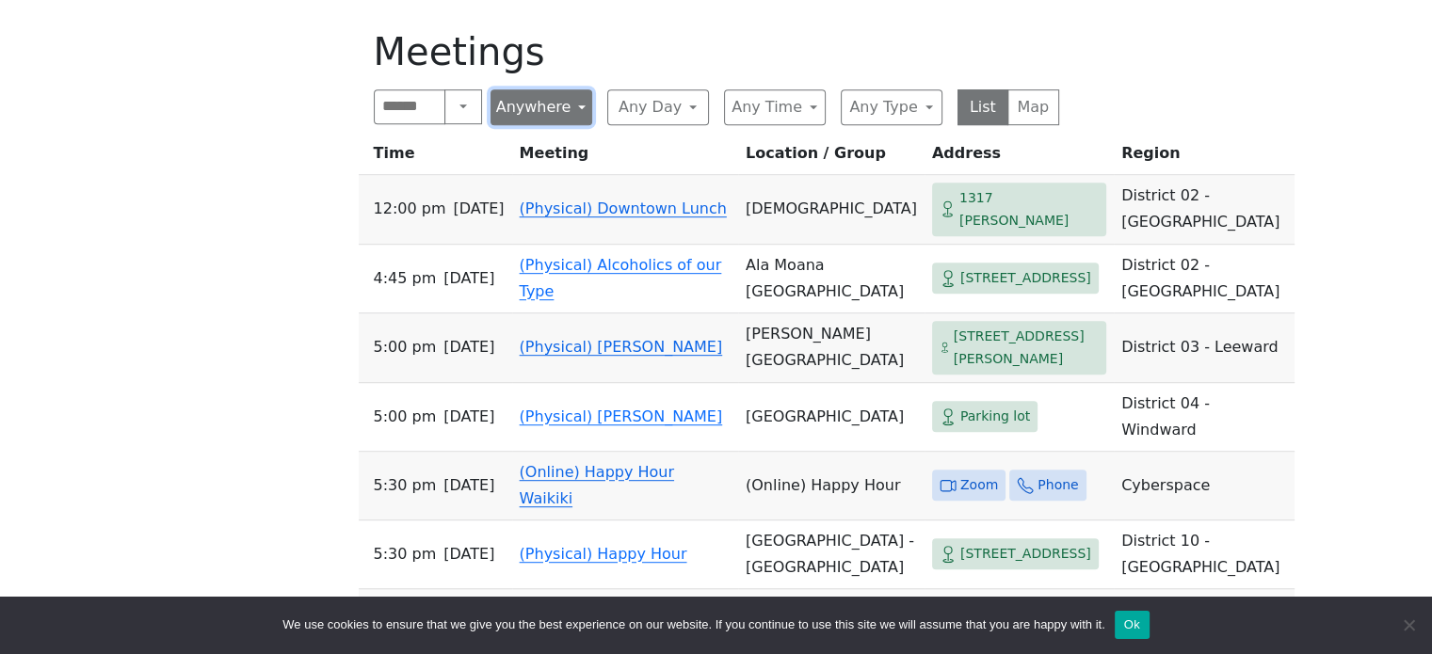
click at [570, 89] on button "Anywhere" at bounding box center [542, 107] width 102 height 36
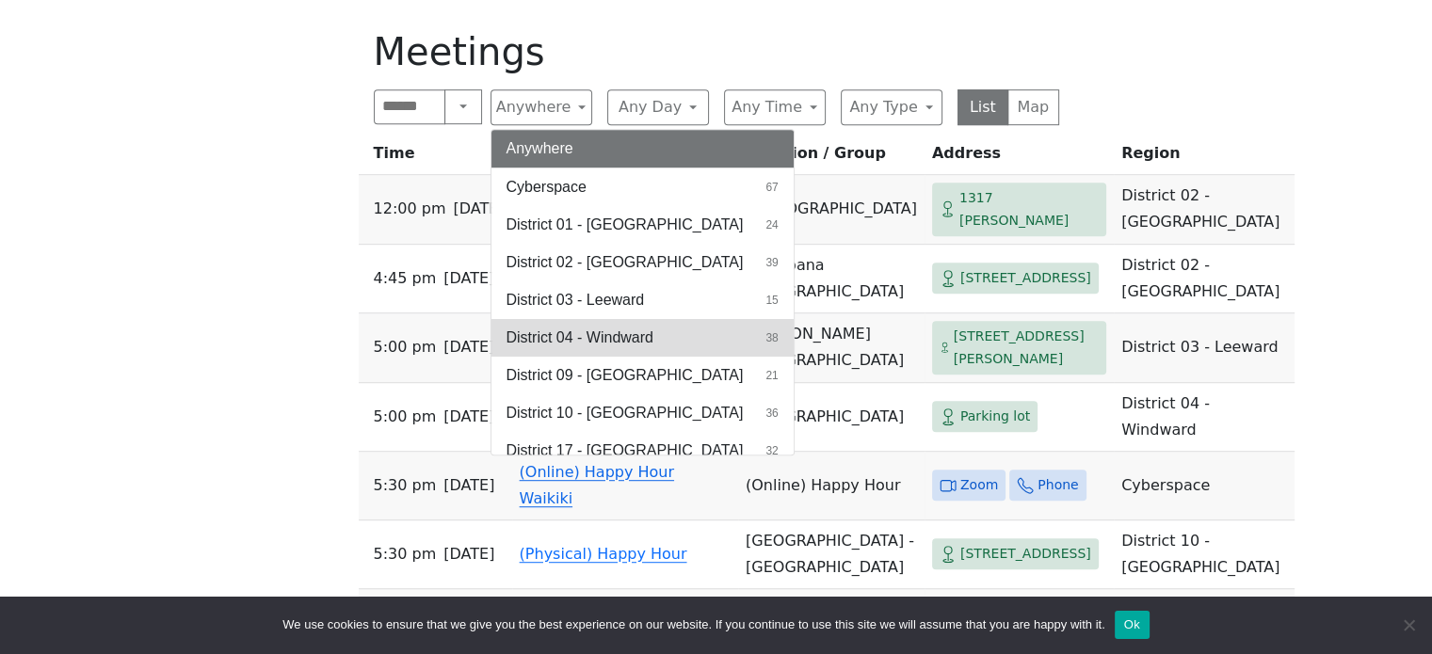
click at [583, 327] on span "District 04 - Windward" at bounding box center [580, 338] width 147 height 23
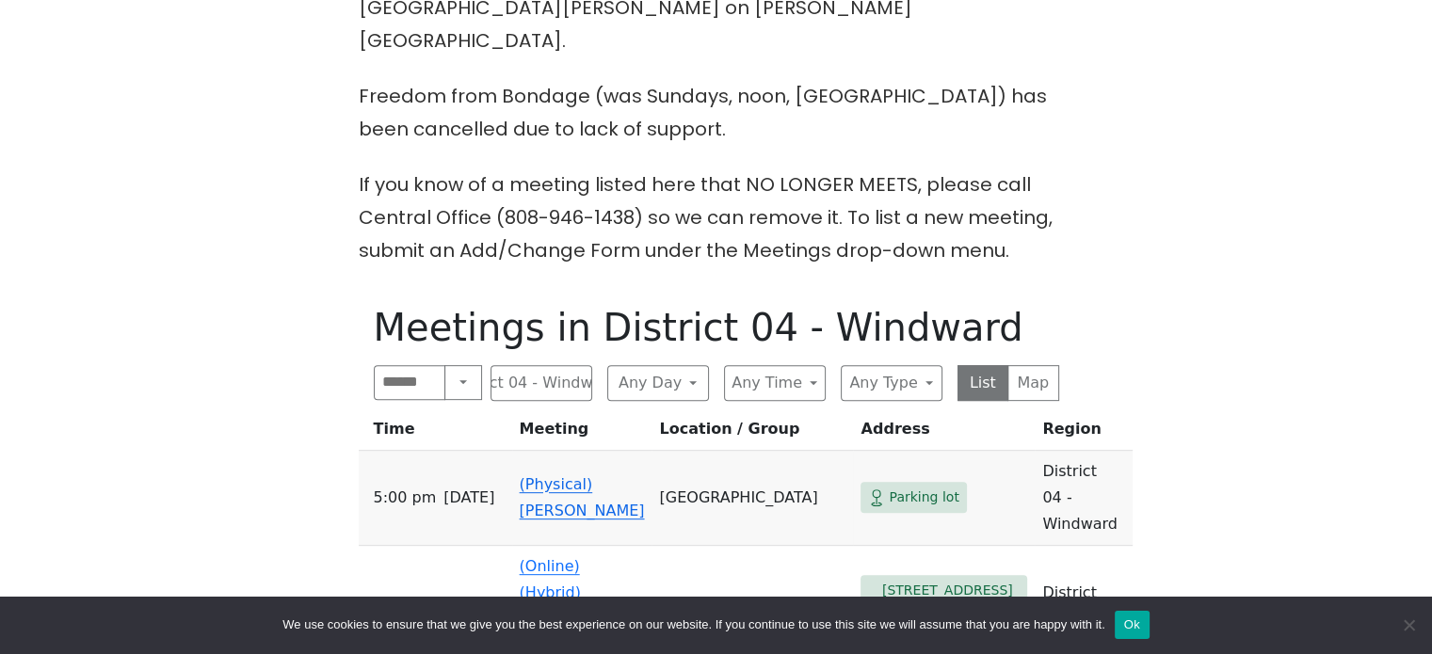
scroll to position [659, 0]
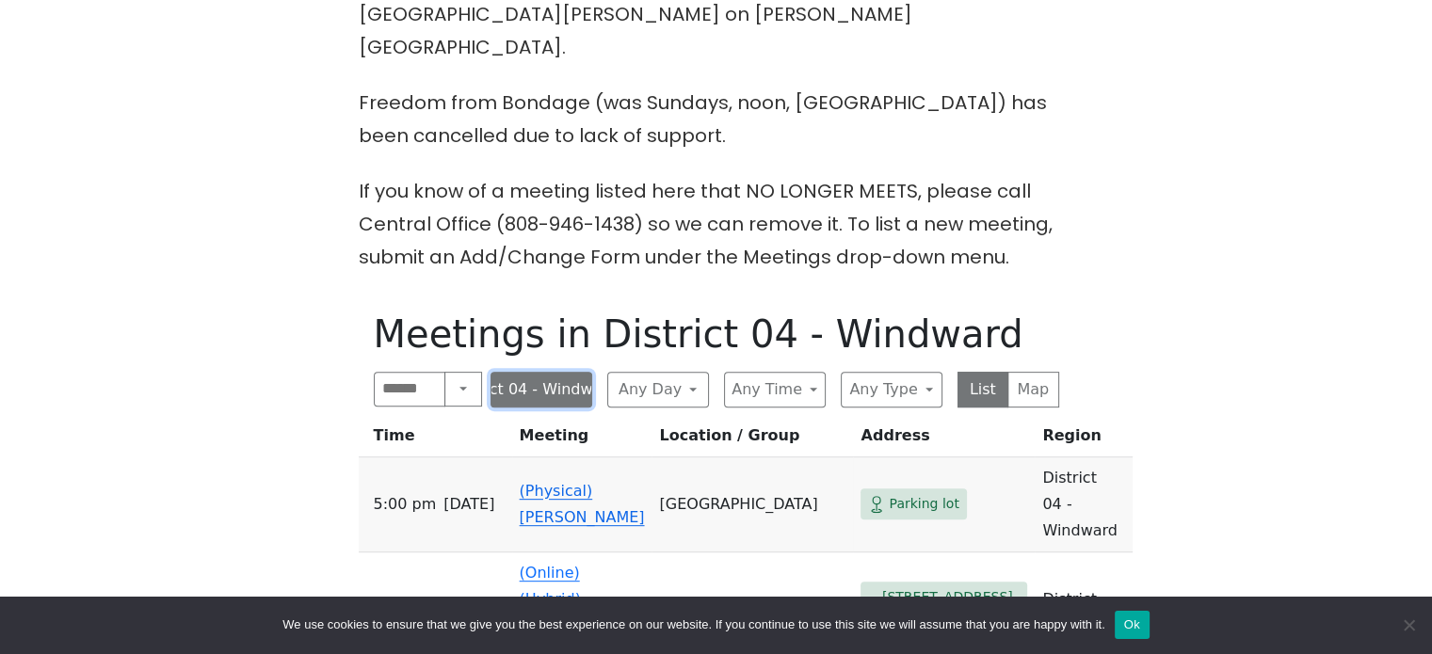
click at [541, 372] on button "District 04 - Windward" at bounding box center [542, 390] width 102 height 36
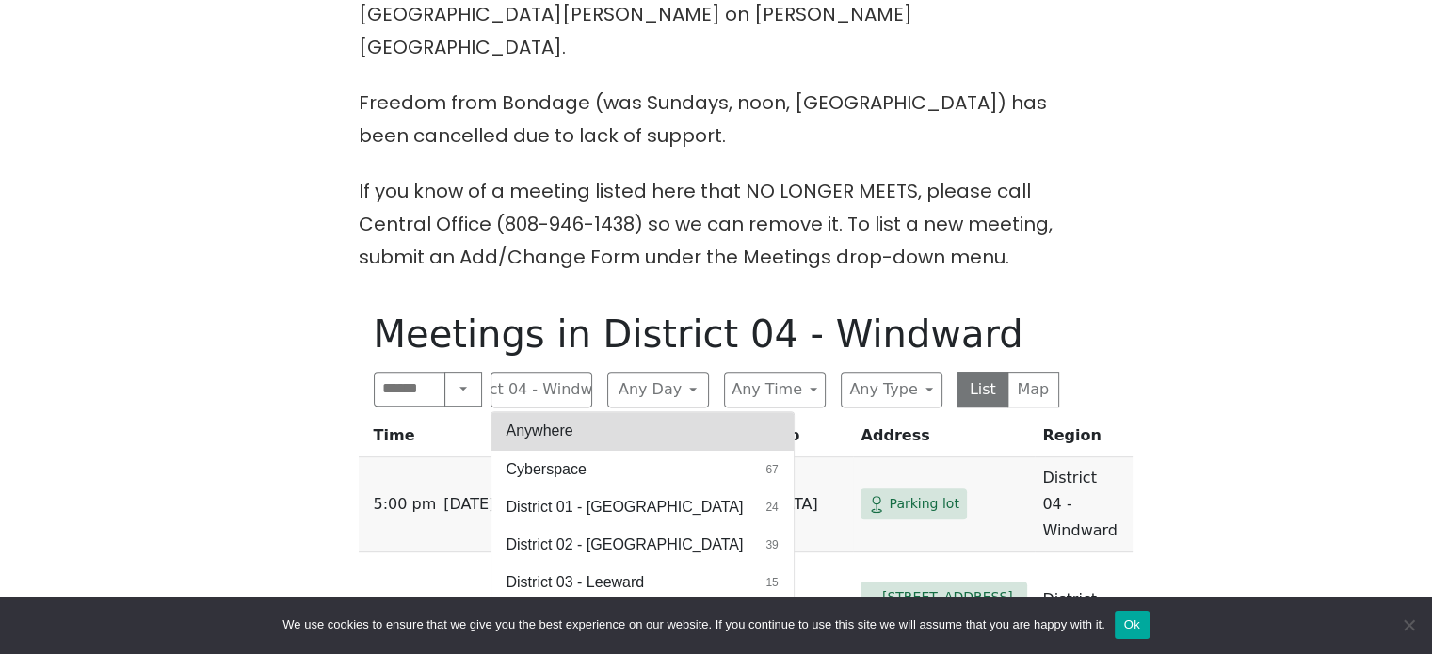
click at [540, 412] on button "Anywhere" at bounding box center [643, 431] width 302 height 38
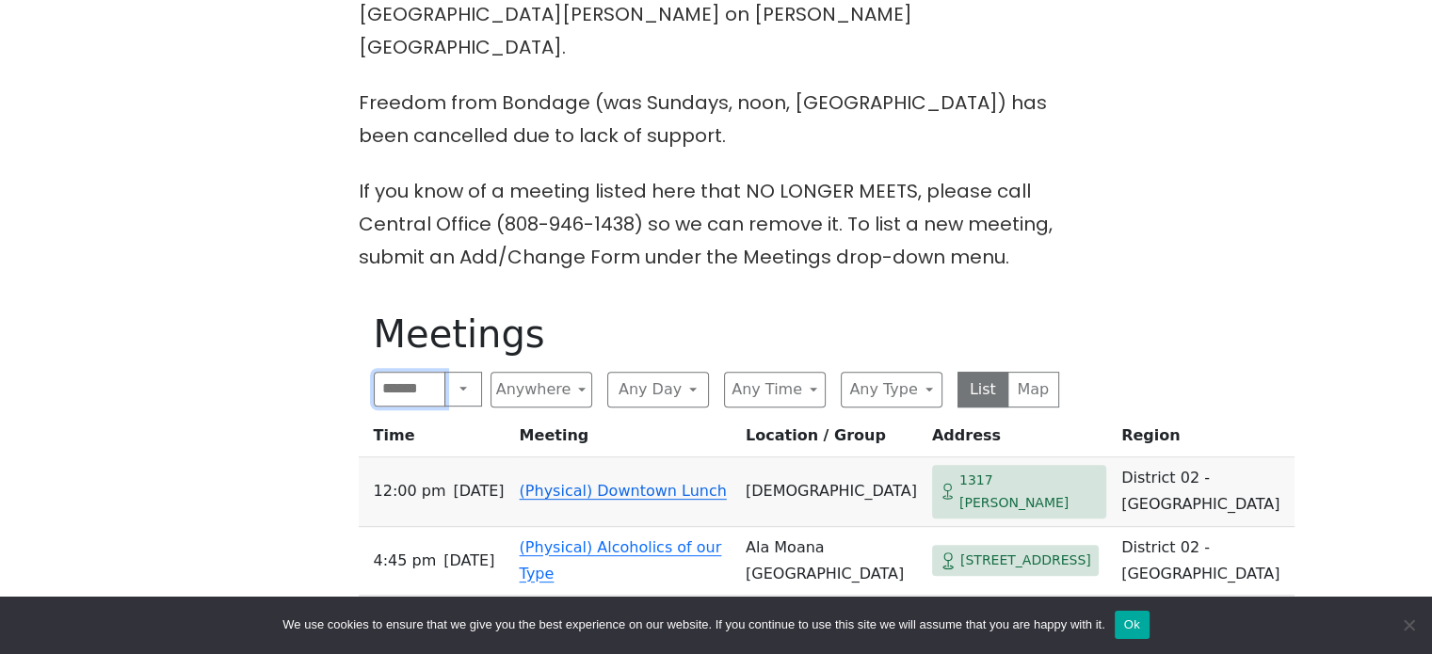
click at [411, 372] on input "Search" at bounding box center [410, 390] width 73 height 36
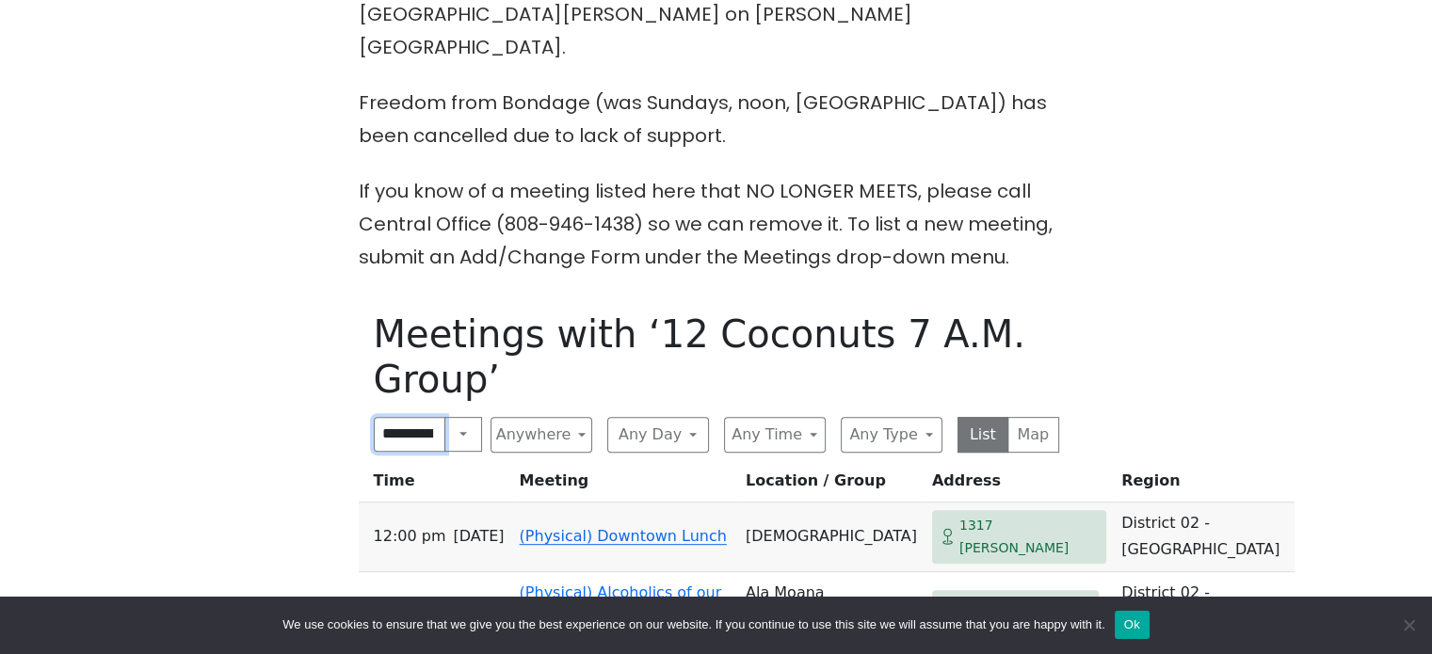
scroll to position [0, 122]
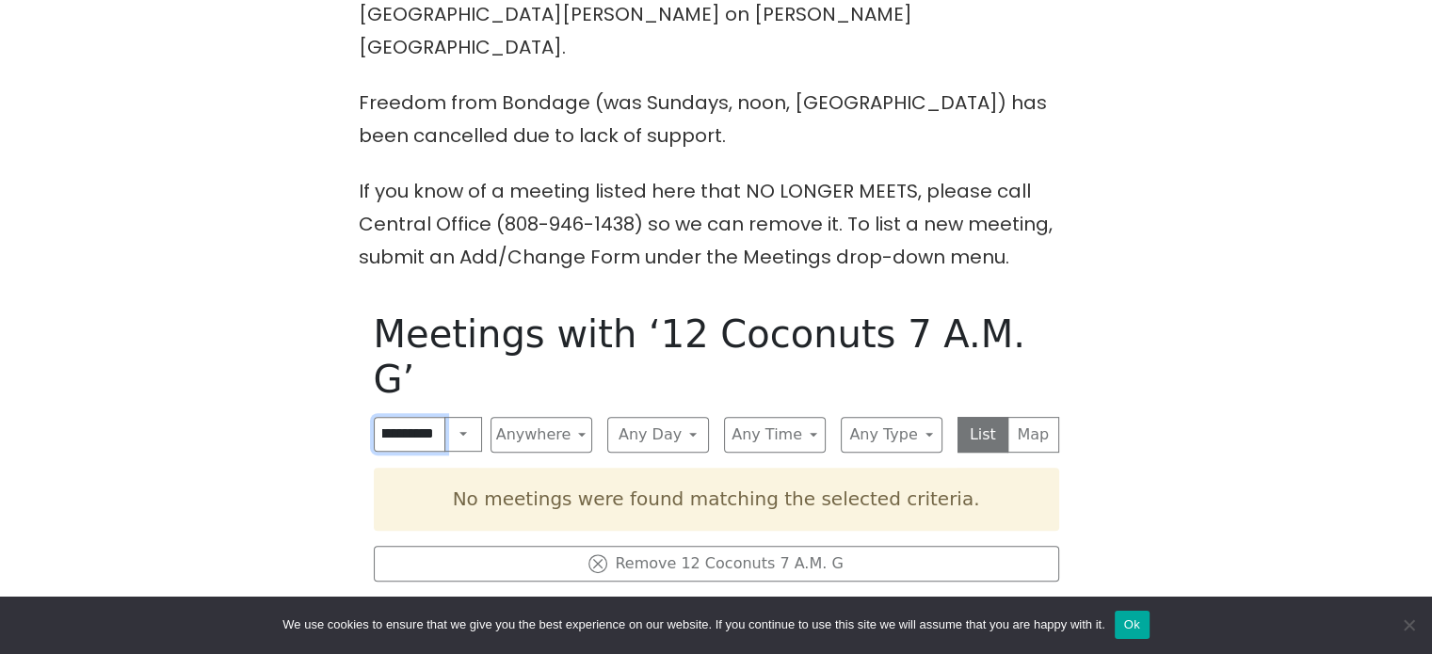
scroll to position [0, 81]
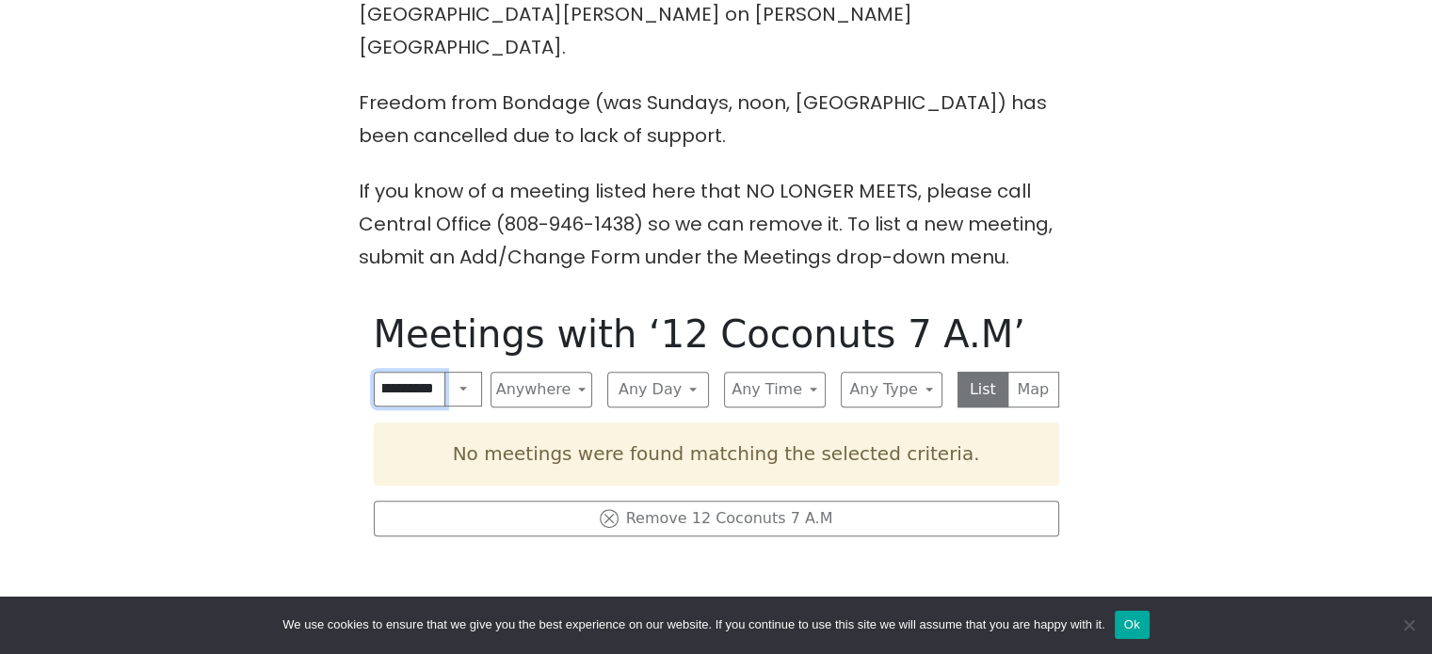
scroll to position [0, 73]
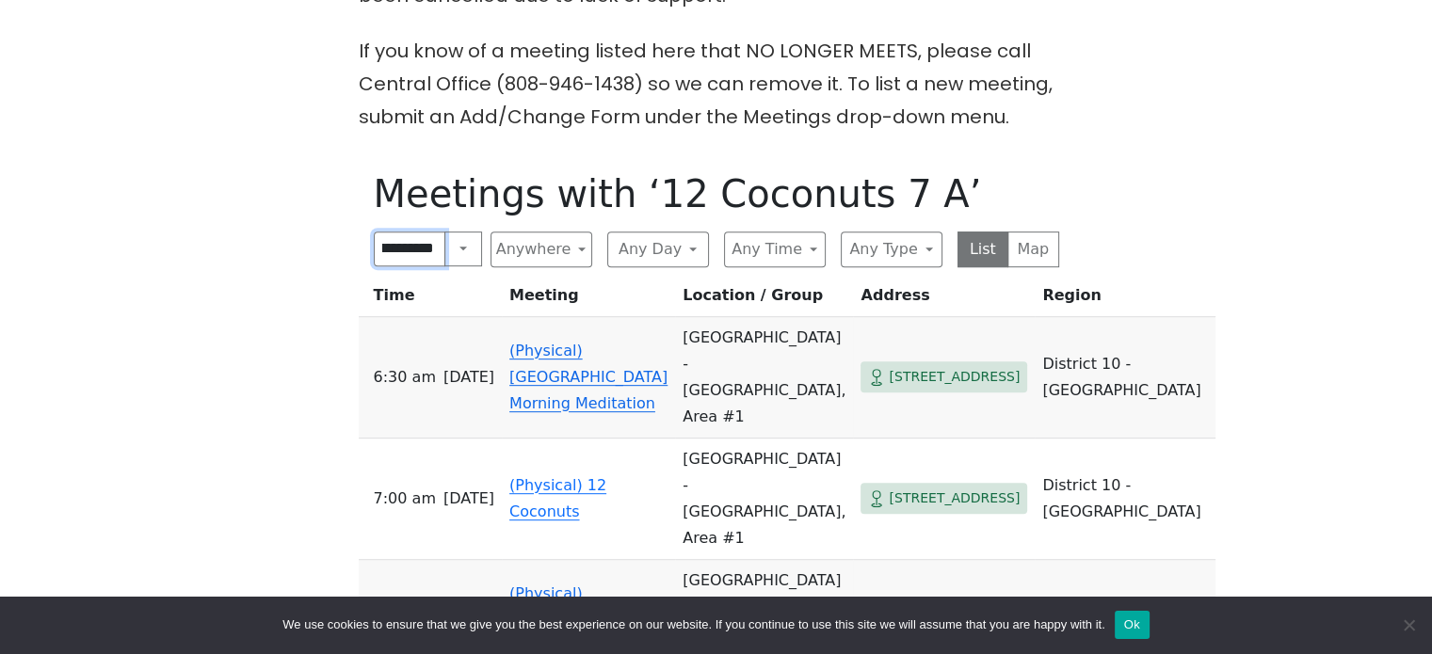
scroll to position [848, 0]
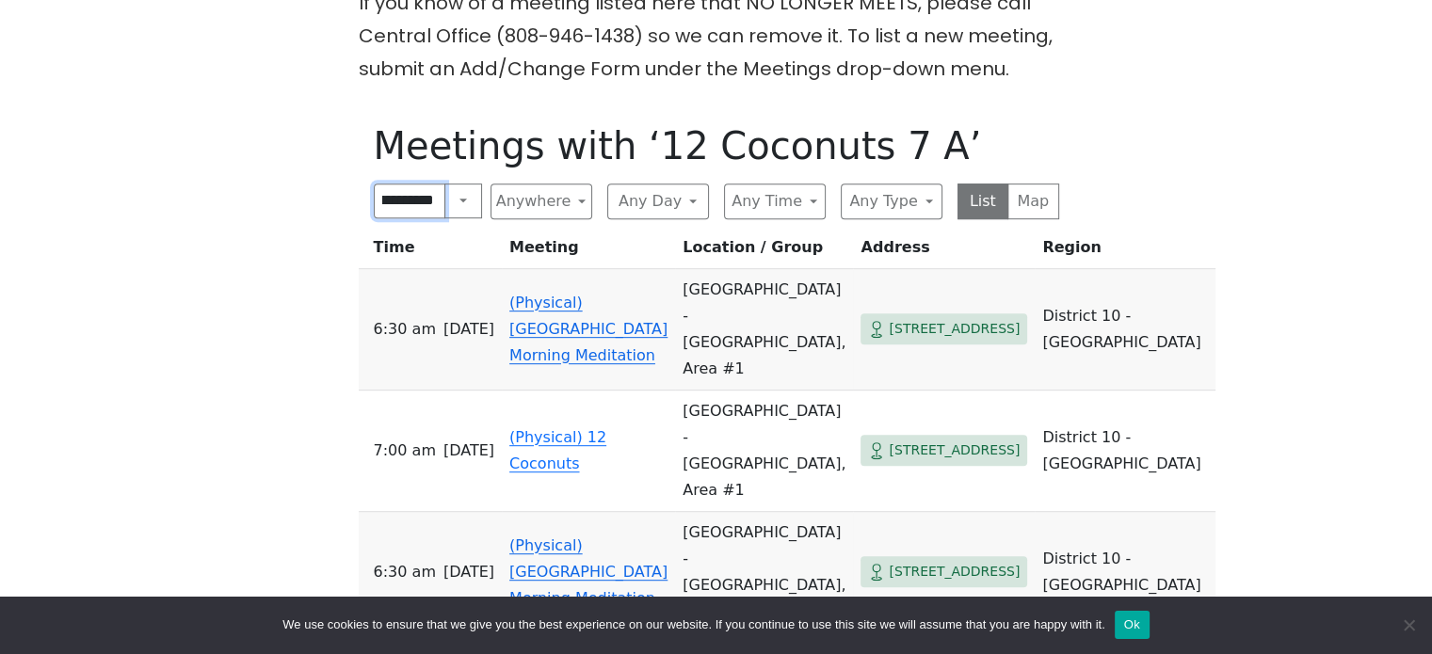
type input "**********"
click at [731, 391] on td "[GEOGRAPHIC_DATA] - [GEOGRAPHIC_DATA], Area #1" at bounding box center [764, 451] width 178 height 121
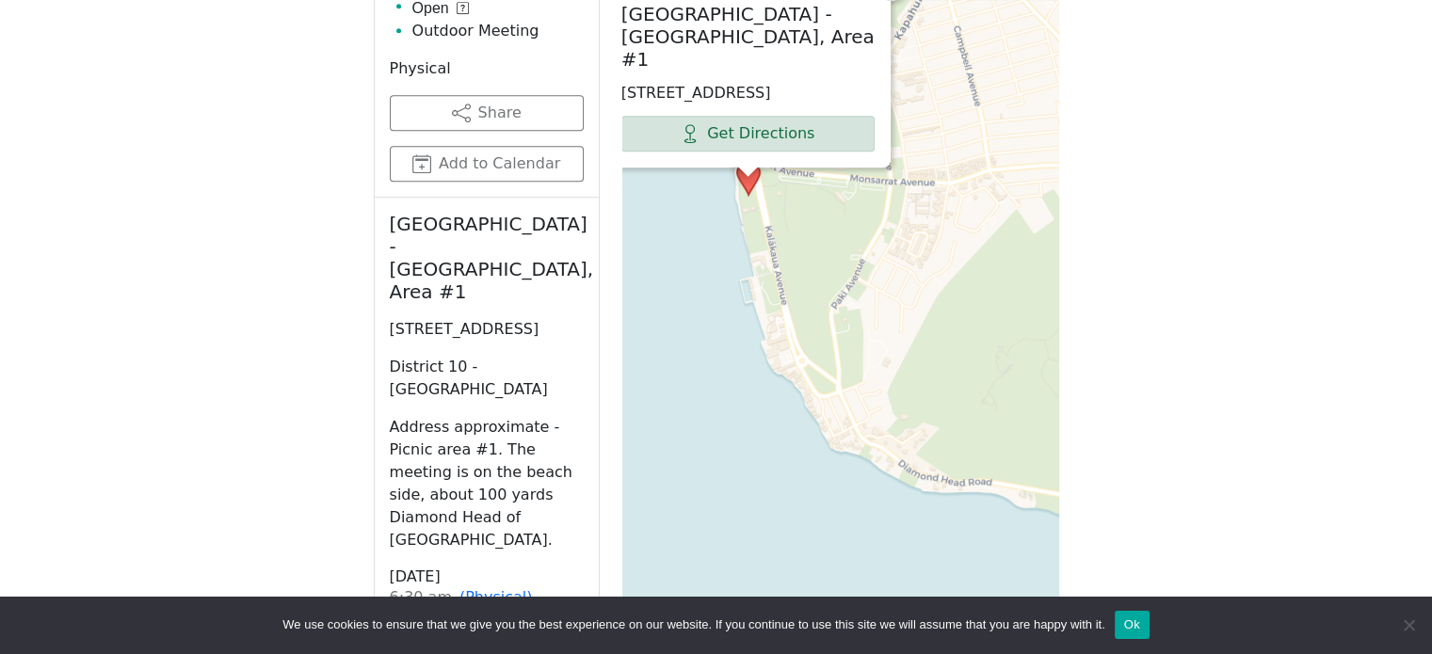
scroll to position [1300, 0]
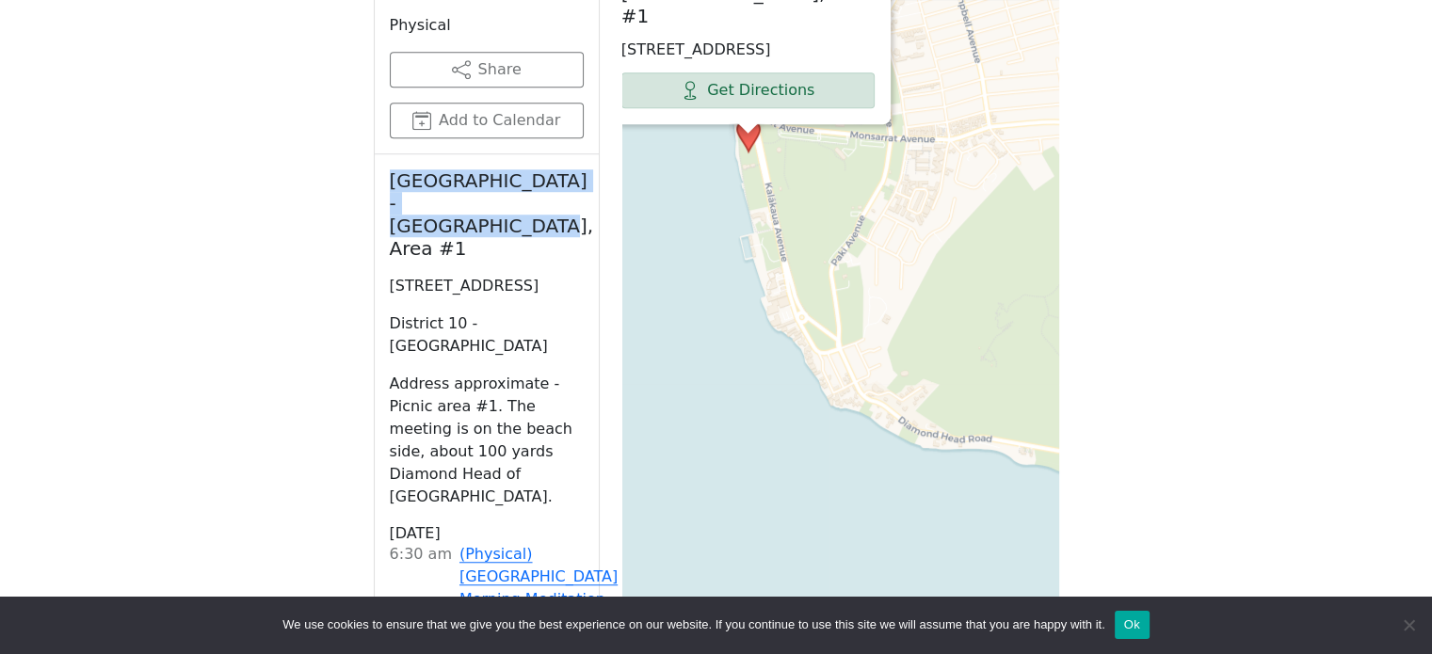
drag, startPoint x: 501, startPoint y: 170, endPoint x: 384, endPoint y: 155, distance: 117.6
copy h2 "[GEOGRAPHIC_DATA] - [GEOGRAPHIC_DATA], Area #1"
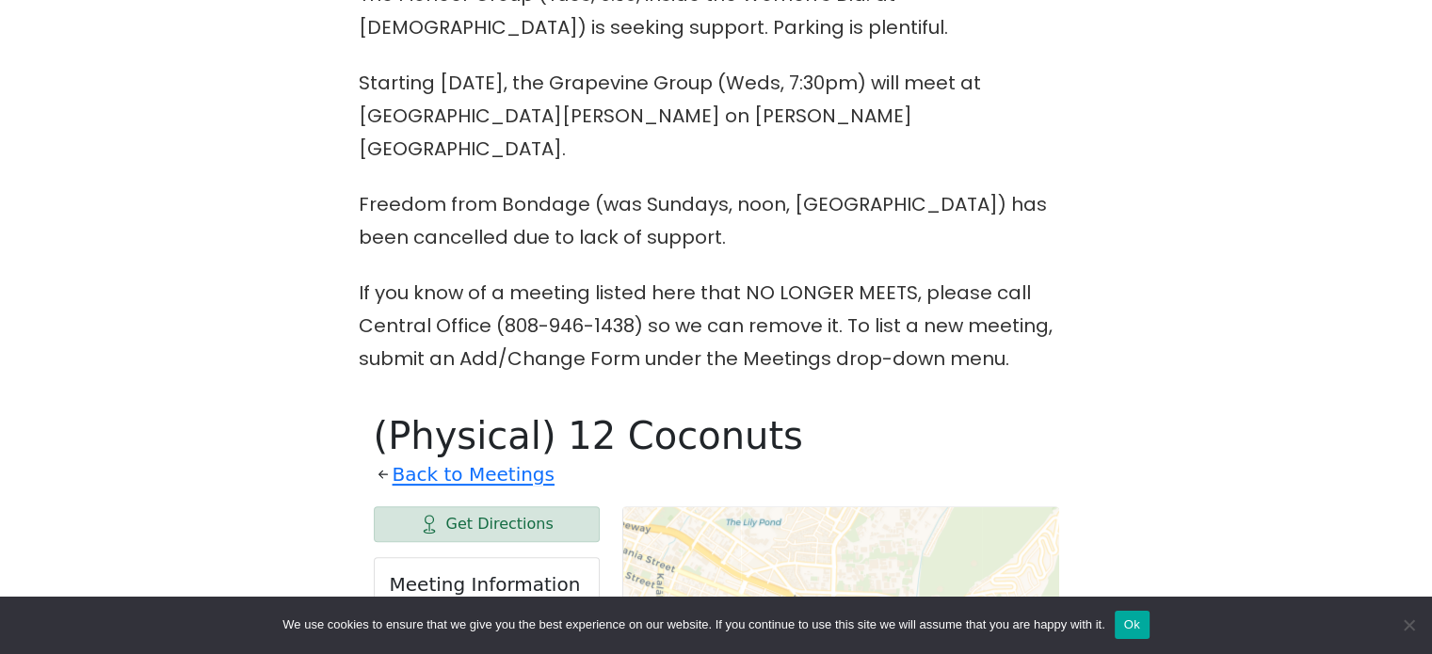
scroll to position [546, 0]
